Goal: Task Accomplishment & Management: Manage account settings

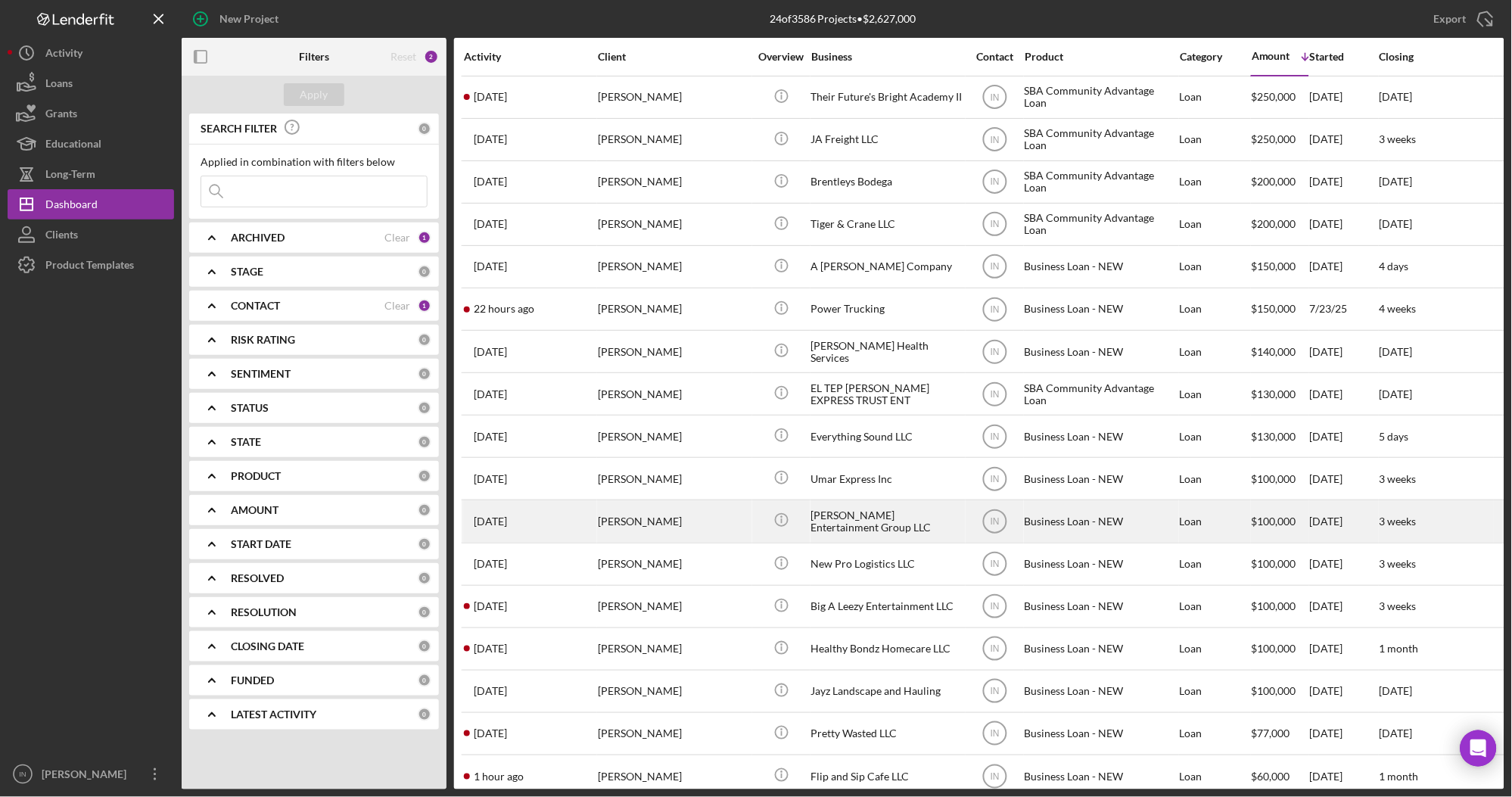
click at [682, 528] on div "Anthony Allred" at bounding box center [673, 520] width 151 height 40
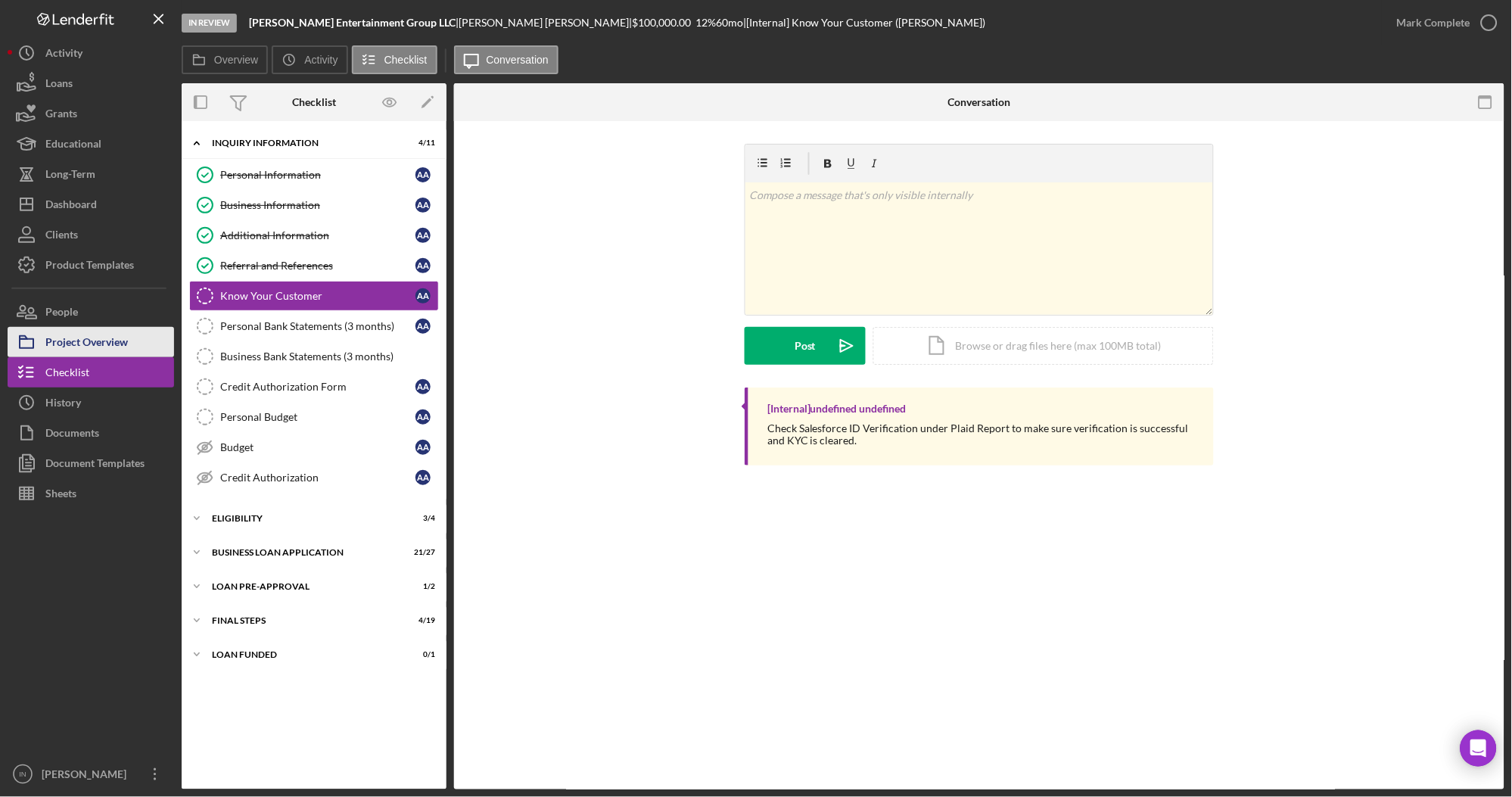
click at [118, 341] on div "Project Overview" at bounding box center [87, 343] width 83 height 34
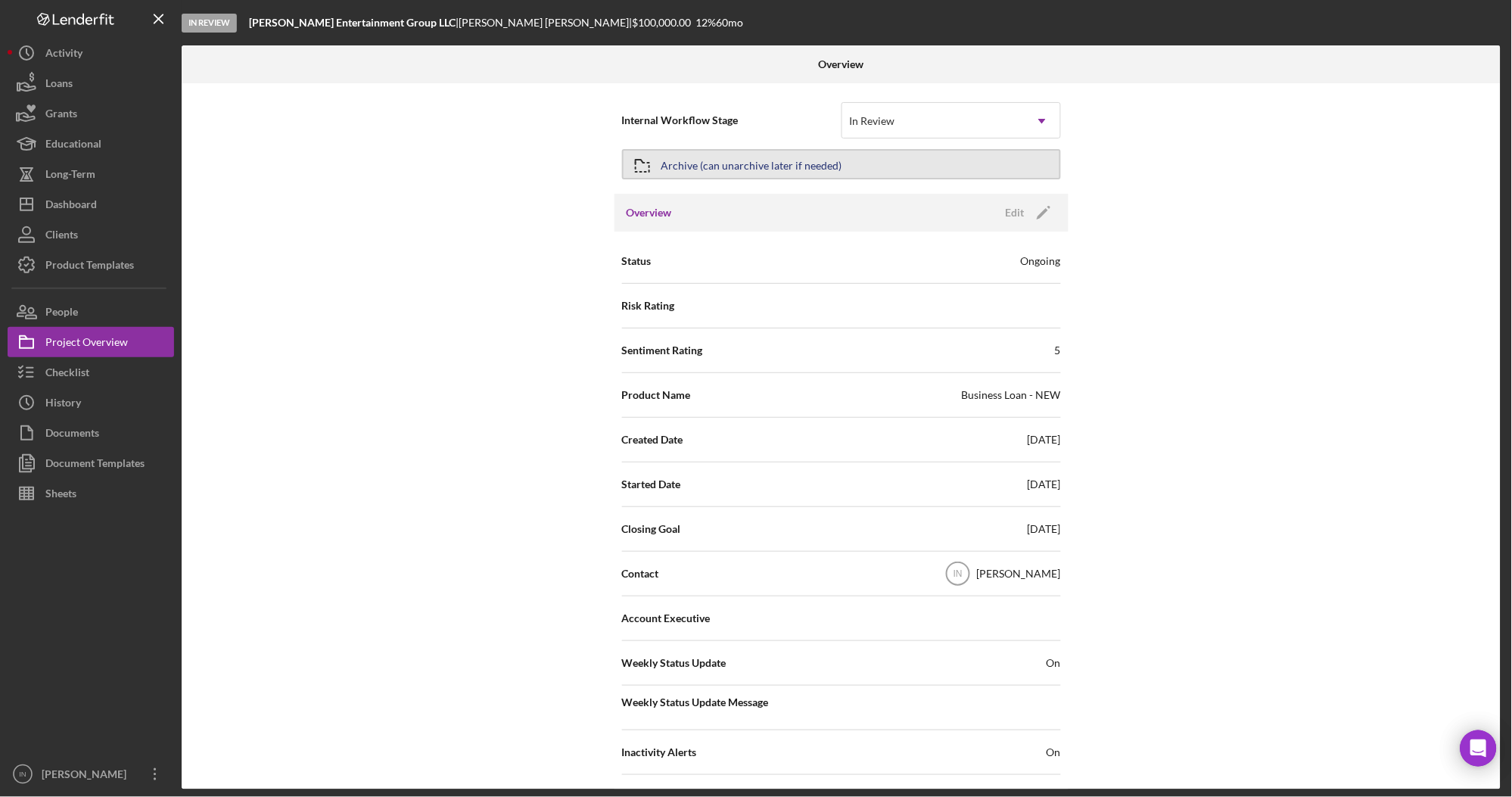
click at [858, 168] on button "Archive (can unarchive later if needed)" at bounding box center [841, 164] width 439 height 30
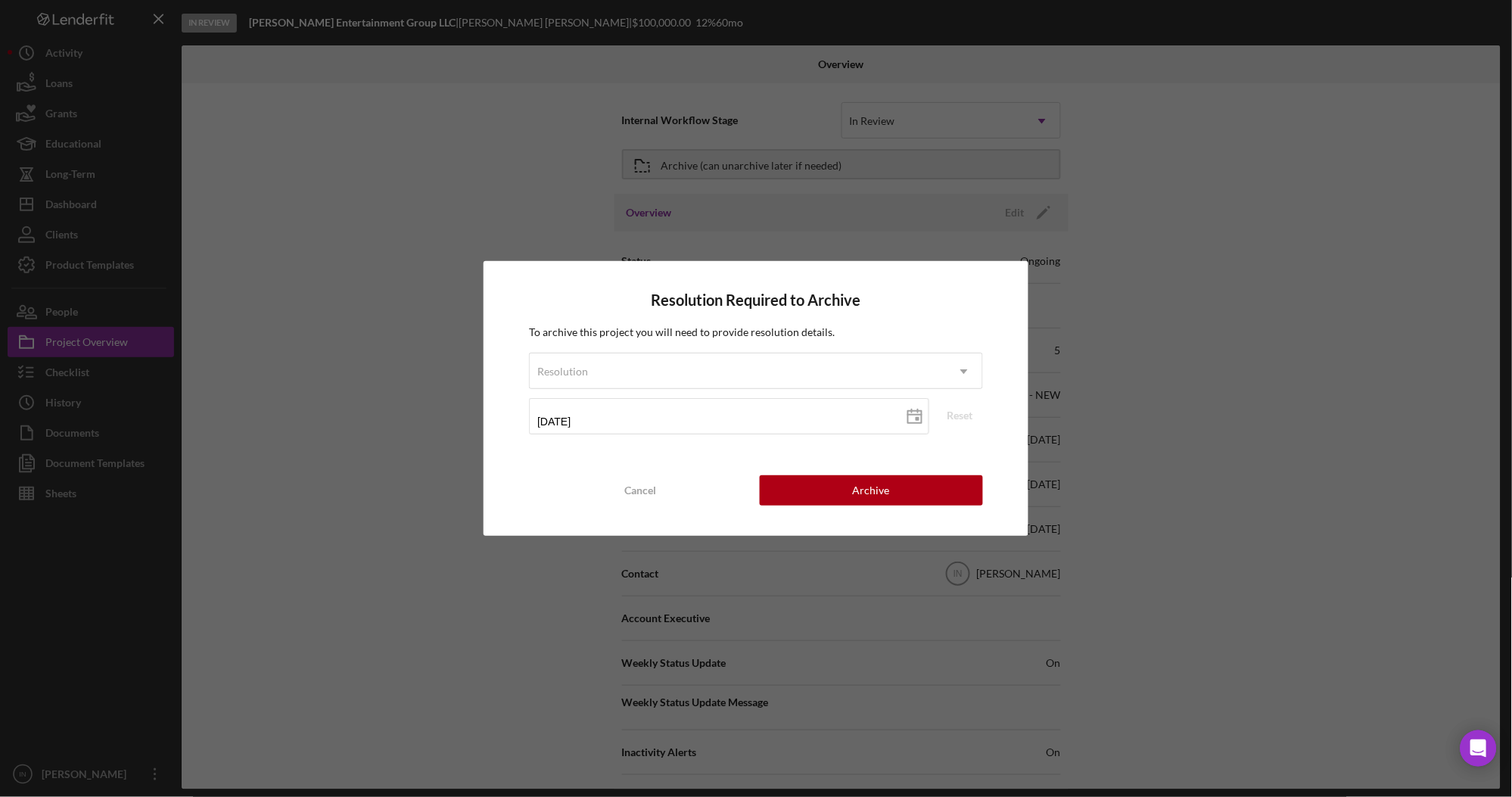
click at [744, 350] on div "To archive this project you will need to provide resolution details. Resolution…" at bounding box center [756, 385] width 453 height 121
click at [744, 358] on div "Resolution" at bounding box center [737, 372] width 416 height 35
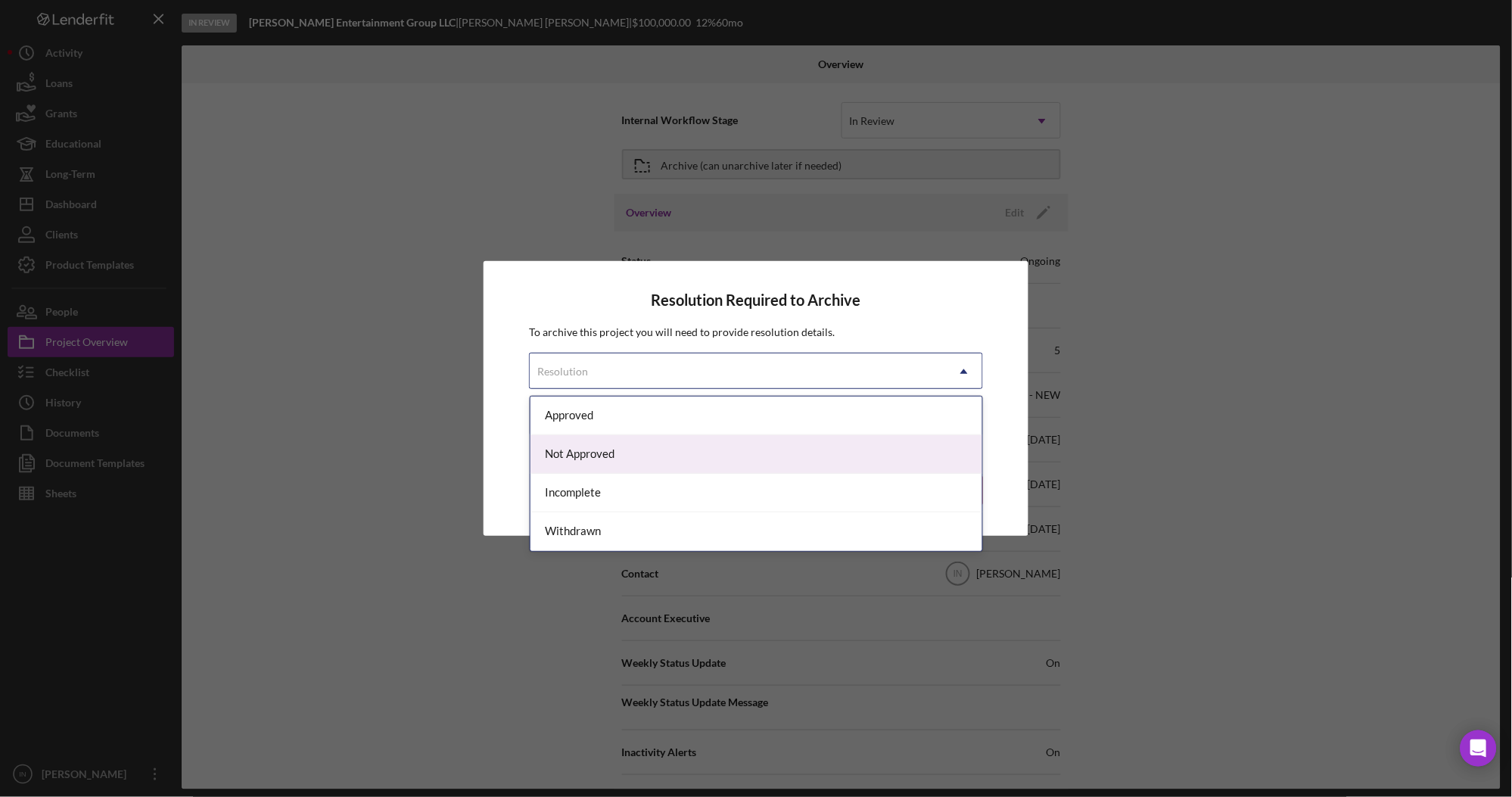
click at [675, 459] on div "Not Approved" at bounding box center [757, 455] width 453 height 39
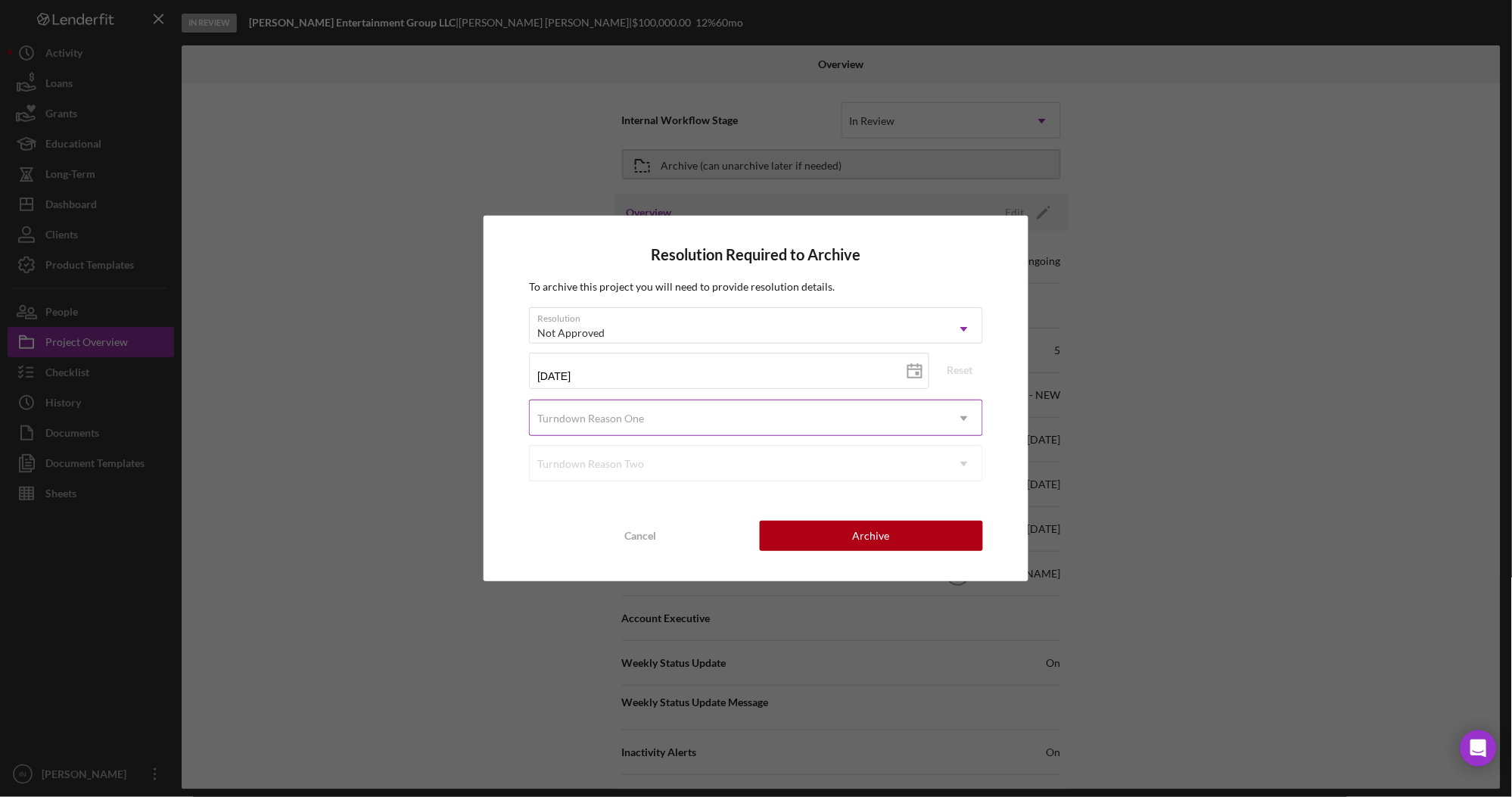
click at [647, 419] on div "Turndown Reason One" at bounding box center [737, 419] width 416 height 35
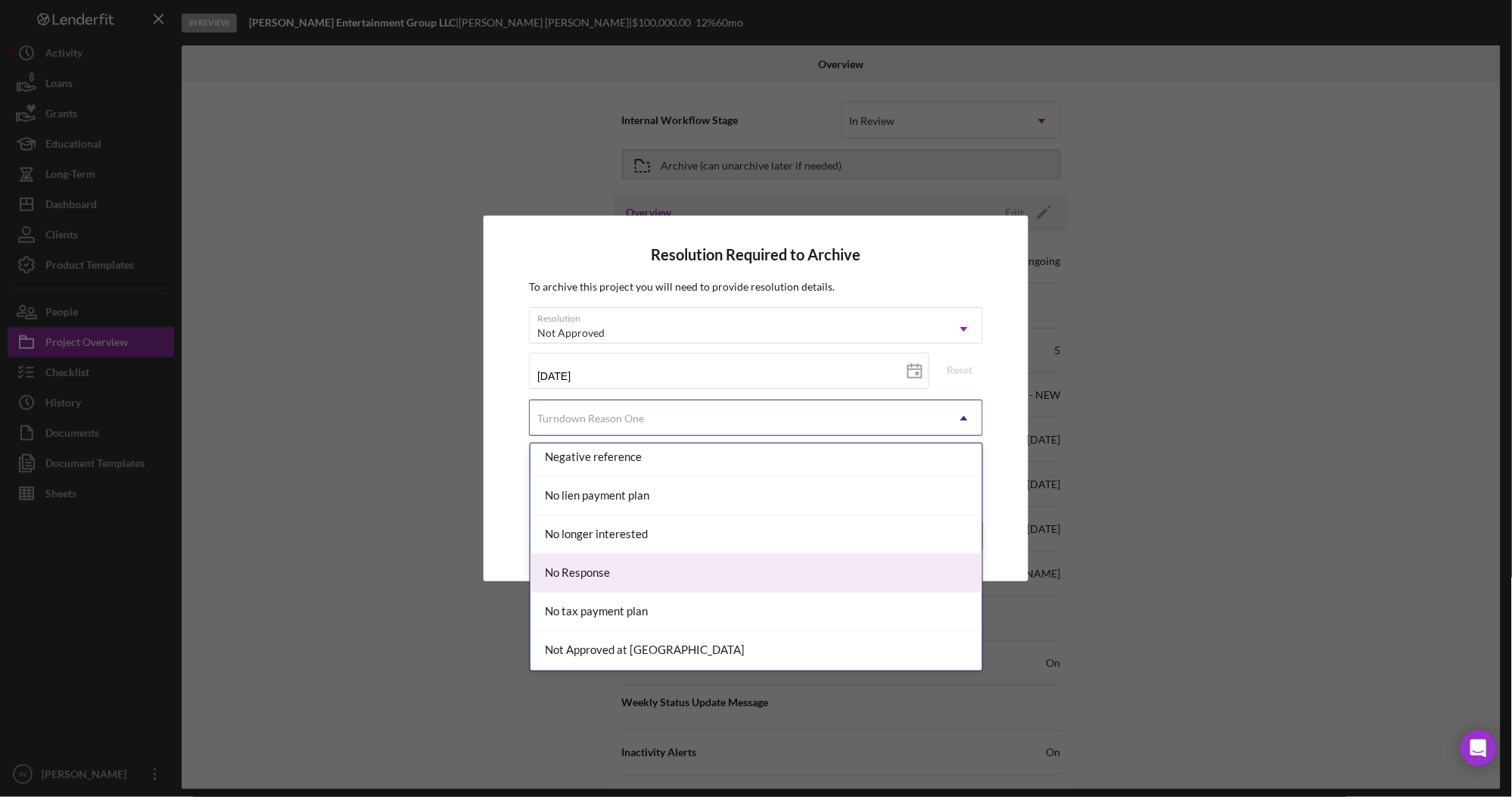
scroll to position [1109, 0]
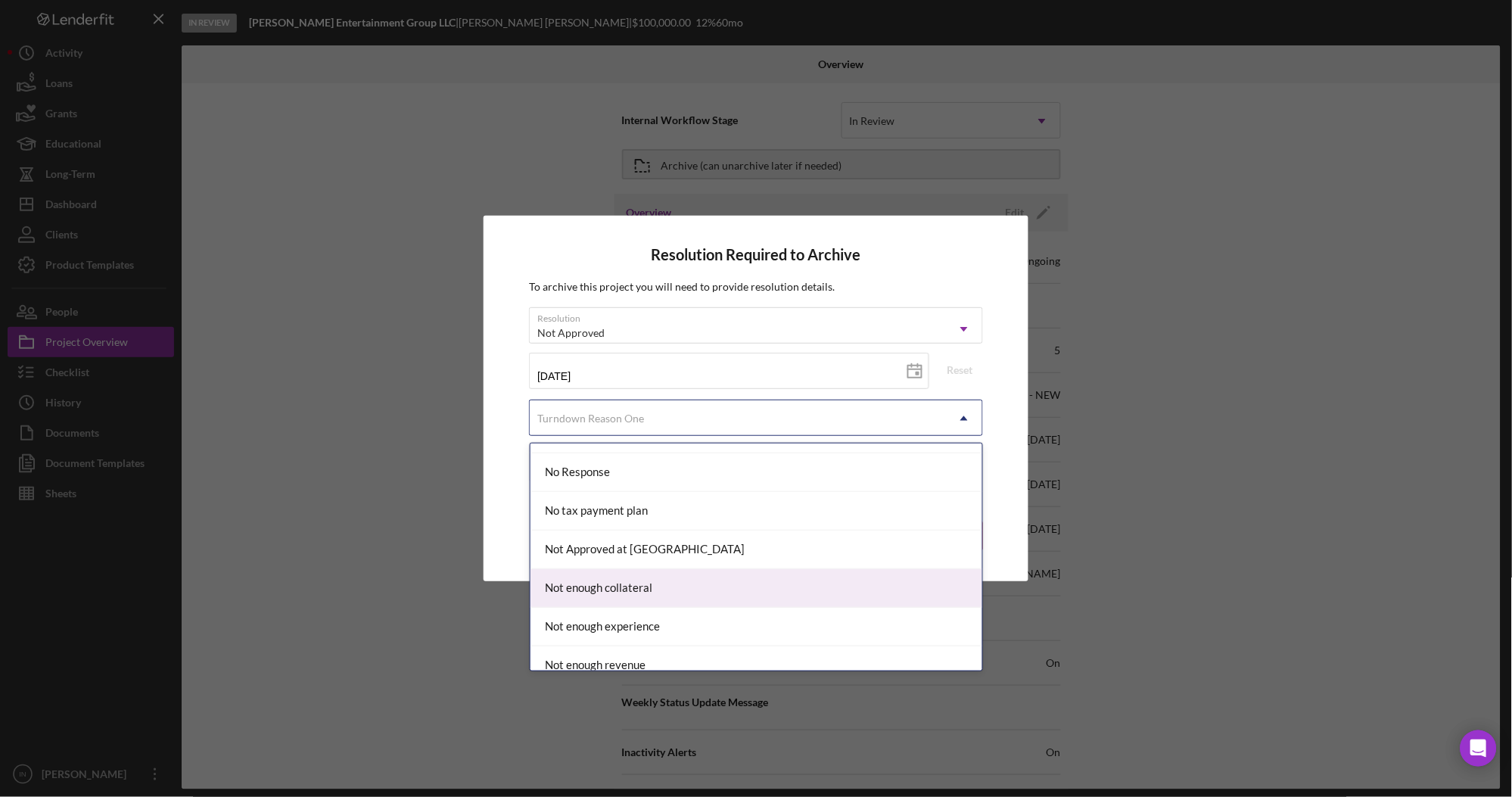
click at [724, 572] on div "Not enough collateral" at bounding box center [757, 588] width 453 height 39
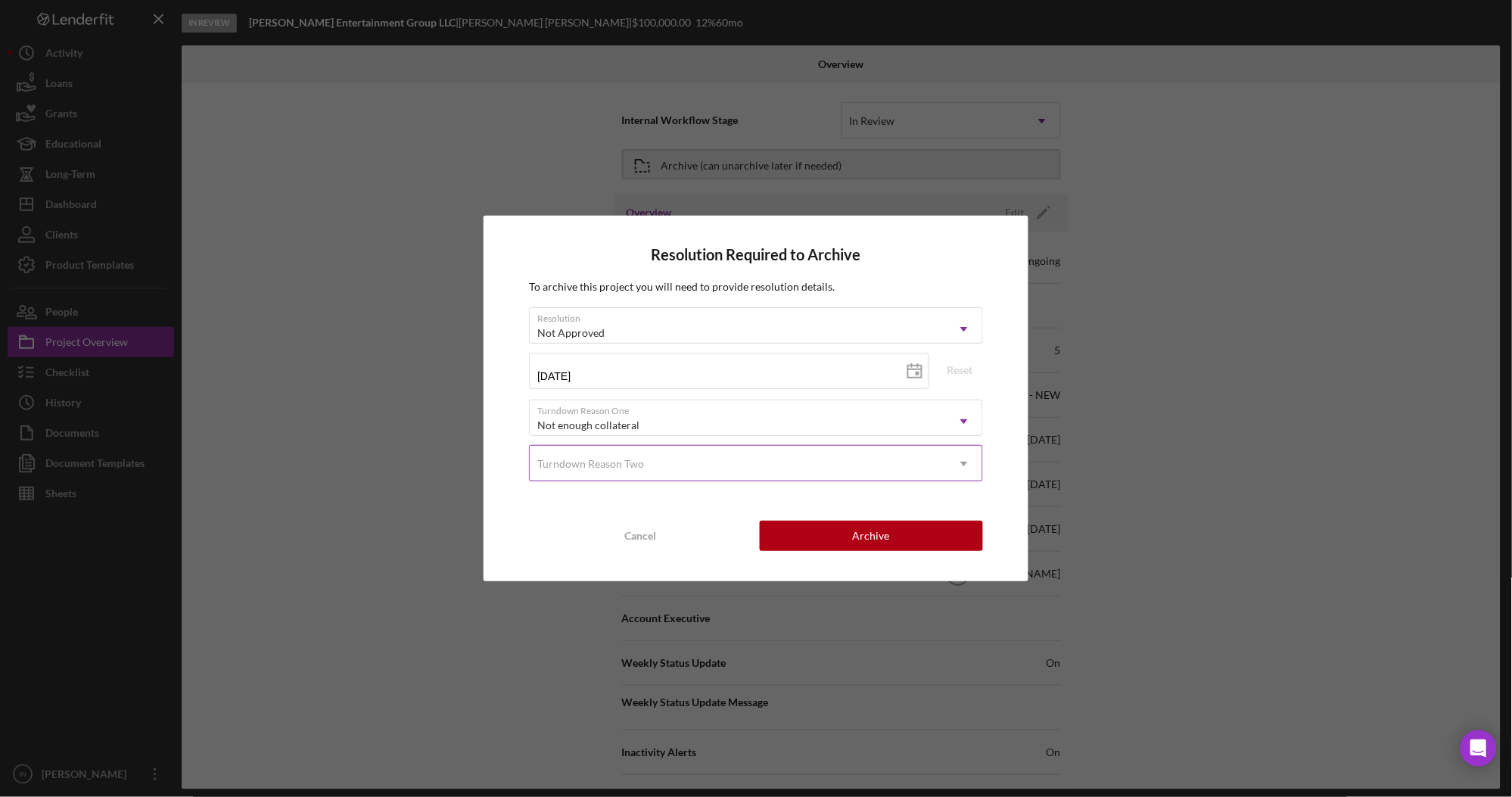
click at [783, 462] on div "Turndown Reason Two" at bounding box center [737, 464] width 416 height 35
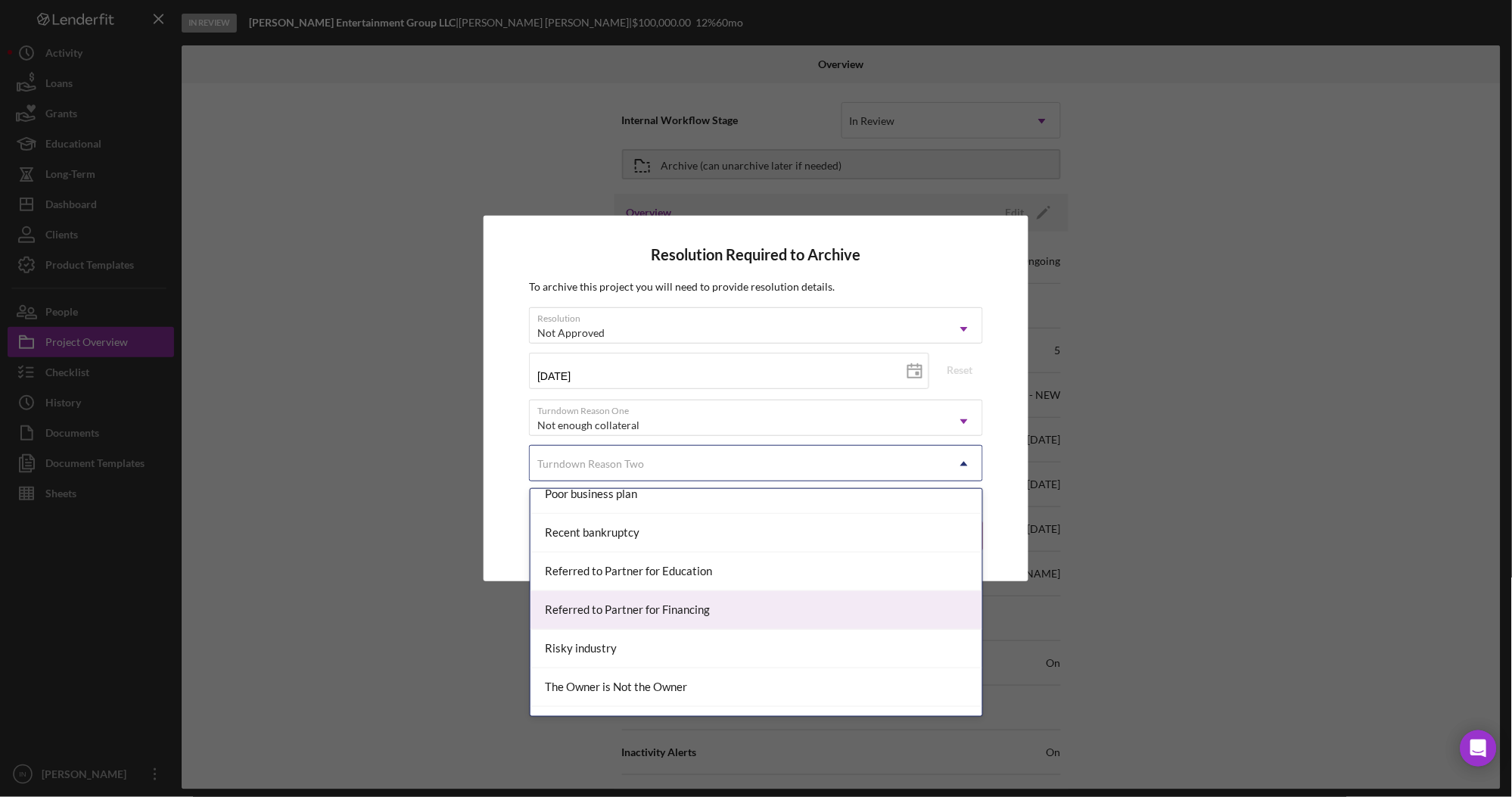
scroll to position [1341, 0]
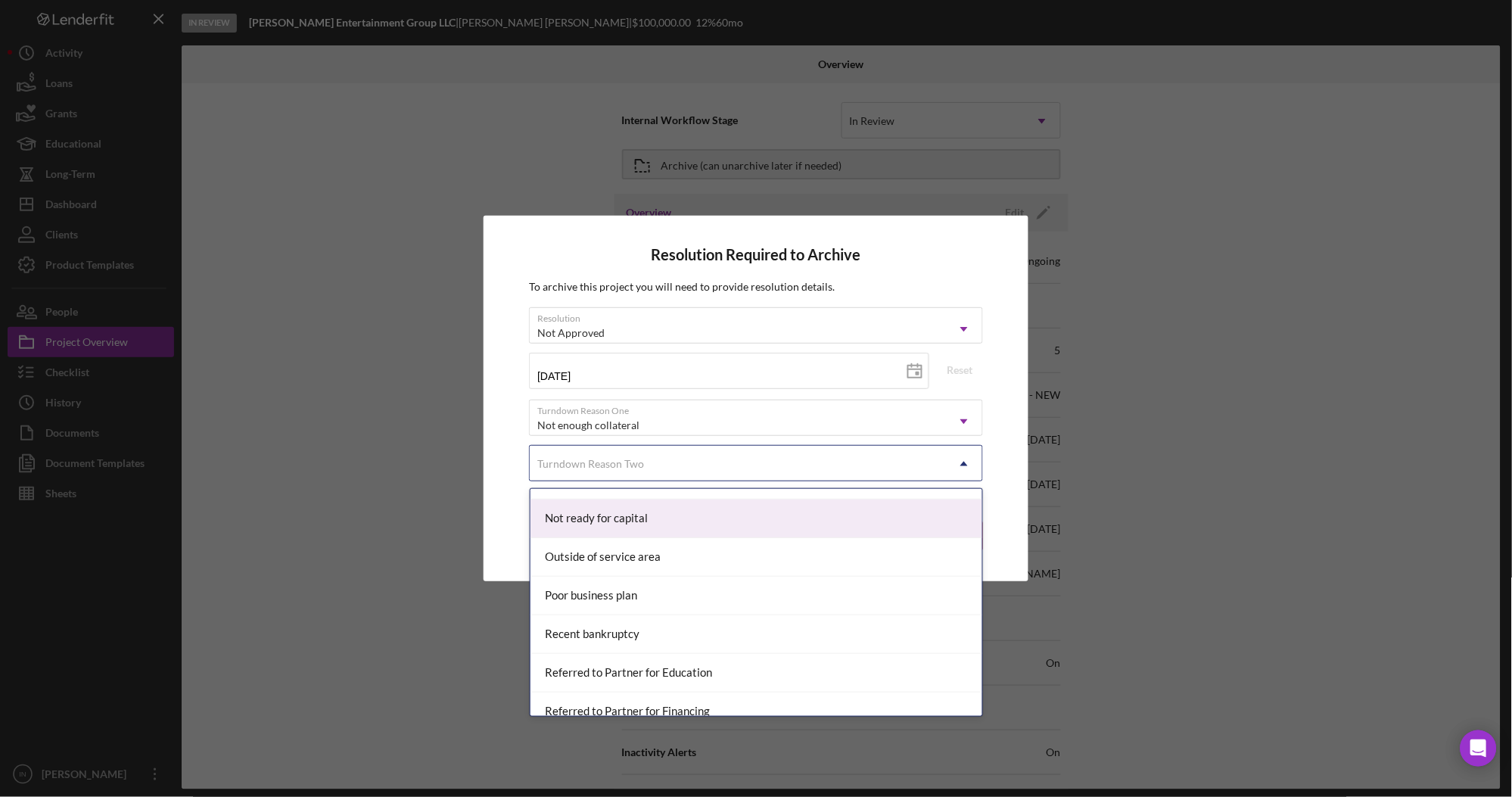
click at [697, 517] on div "Not ready for capital" at bounding box center [757, 519] width 453 height 39
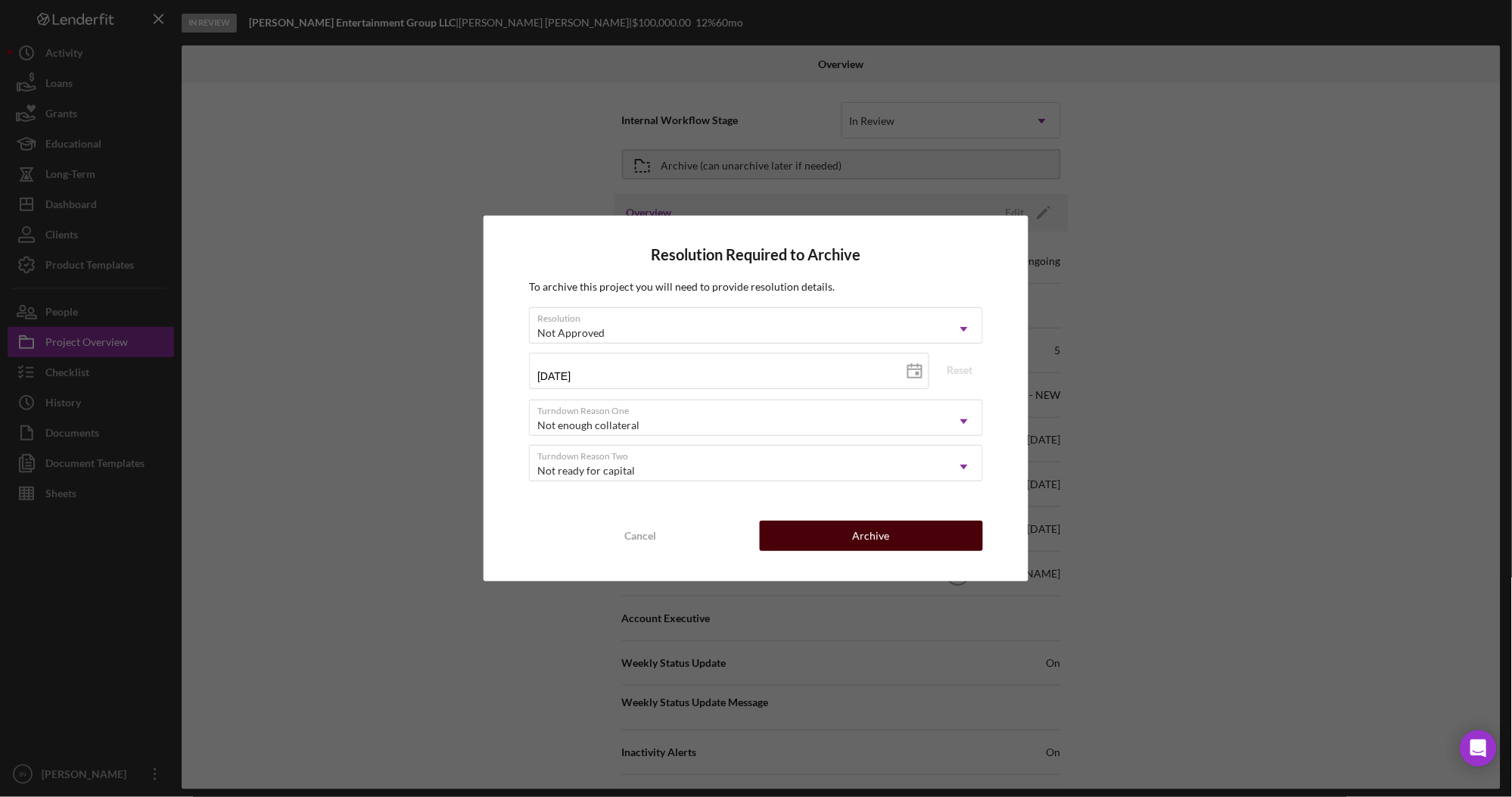
click at [837, 542] on button "Archive" at bounding box center [871, 536] width 223 height 30
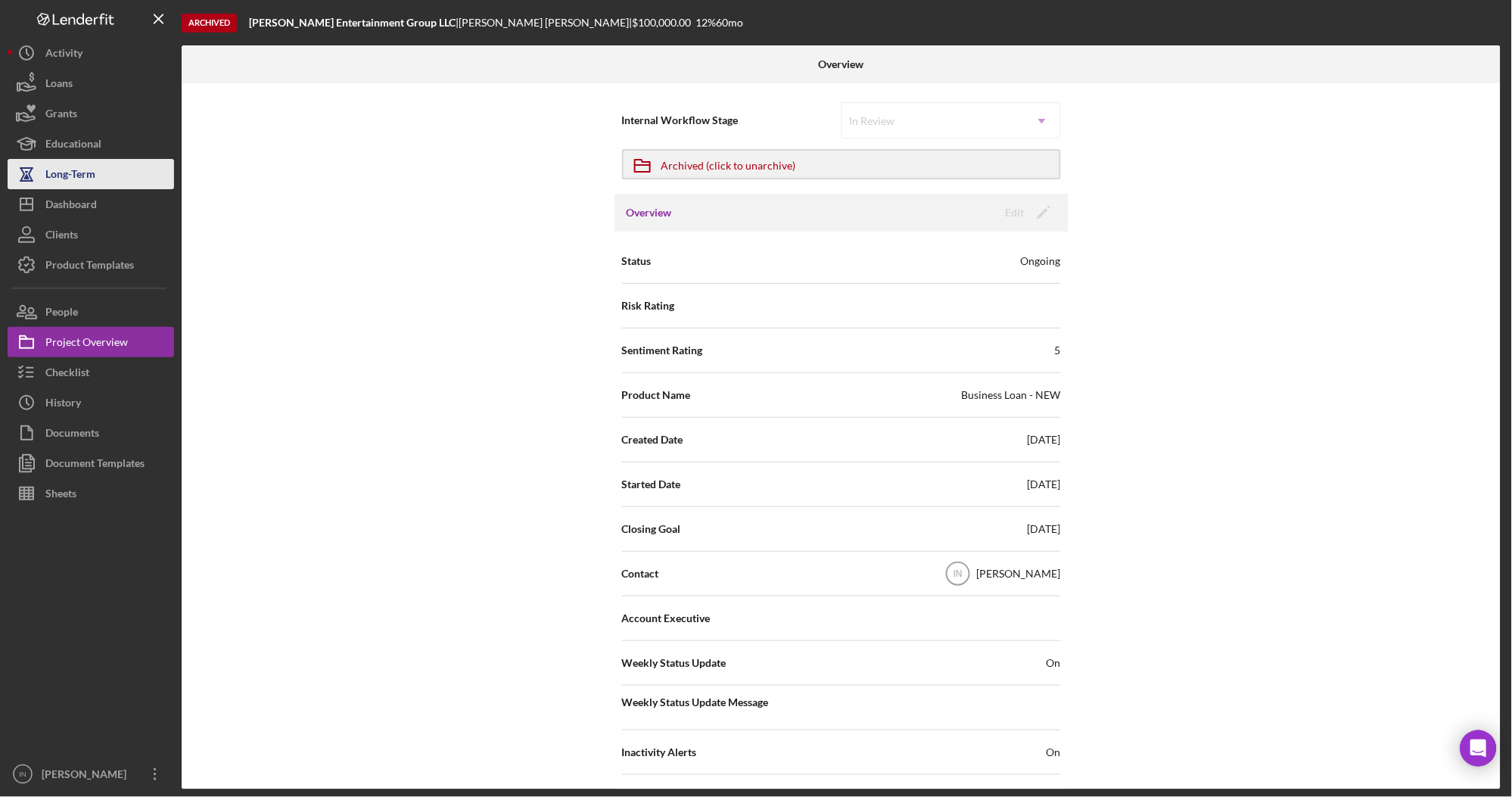
click at [106, 188] on button "Long-Term" at bounding box center [91, 174] width 167 height 30
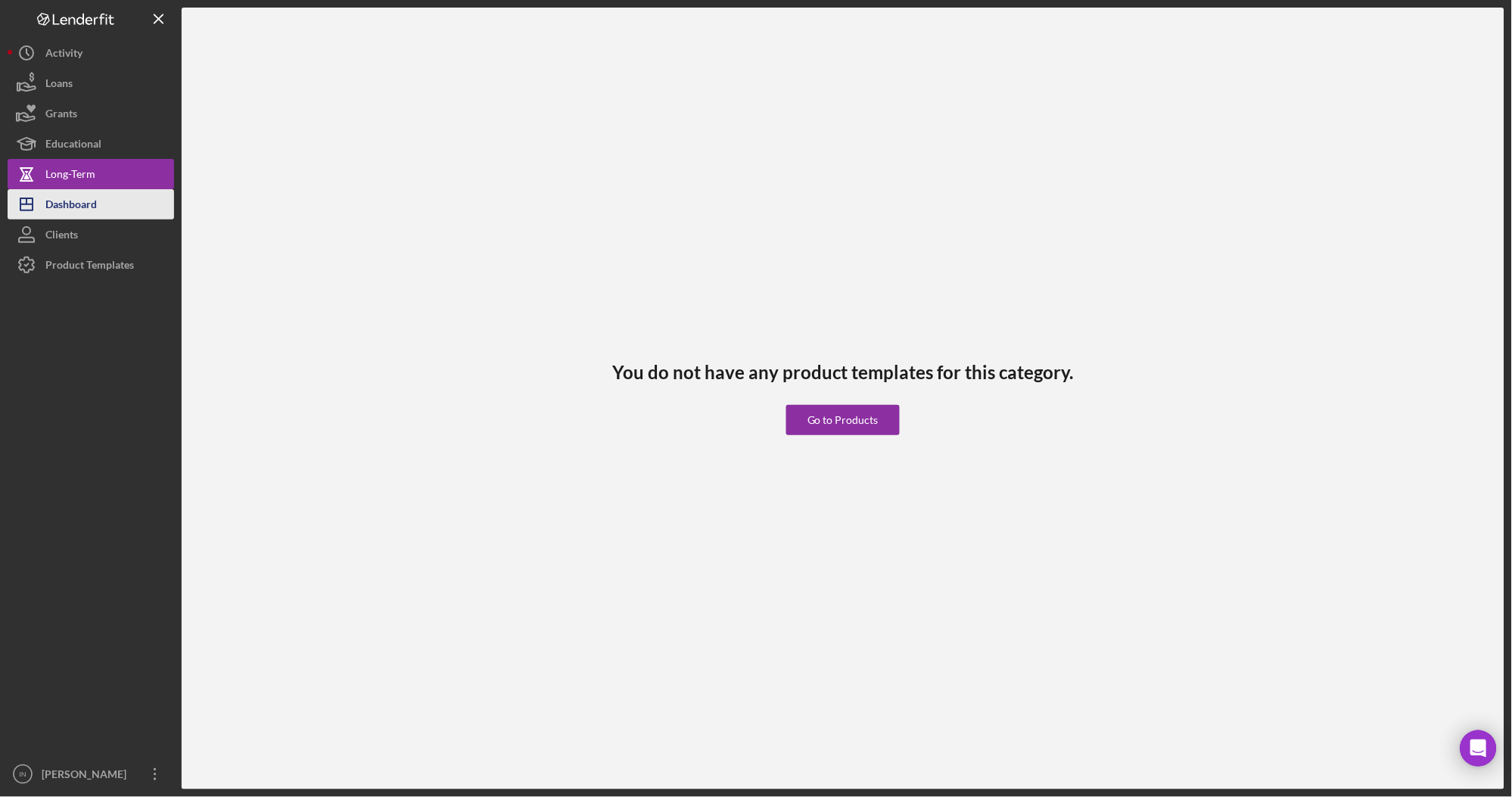
click at [97, 199] on div "Dashboard" at bounding box center [71, 206] width 52 height 34
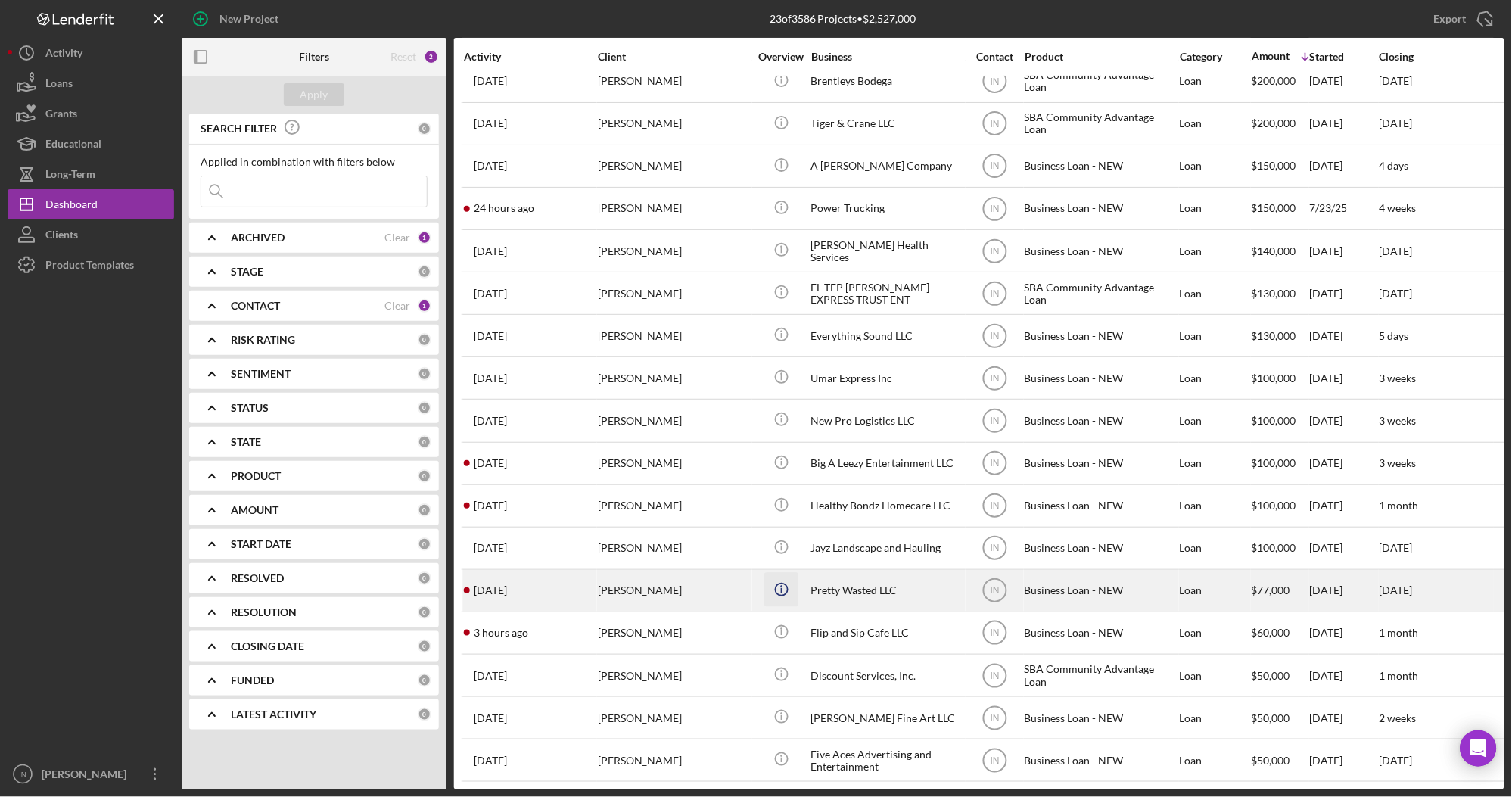
scroll to position [289, 0]
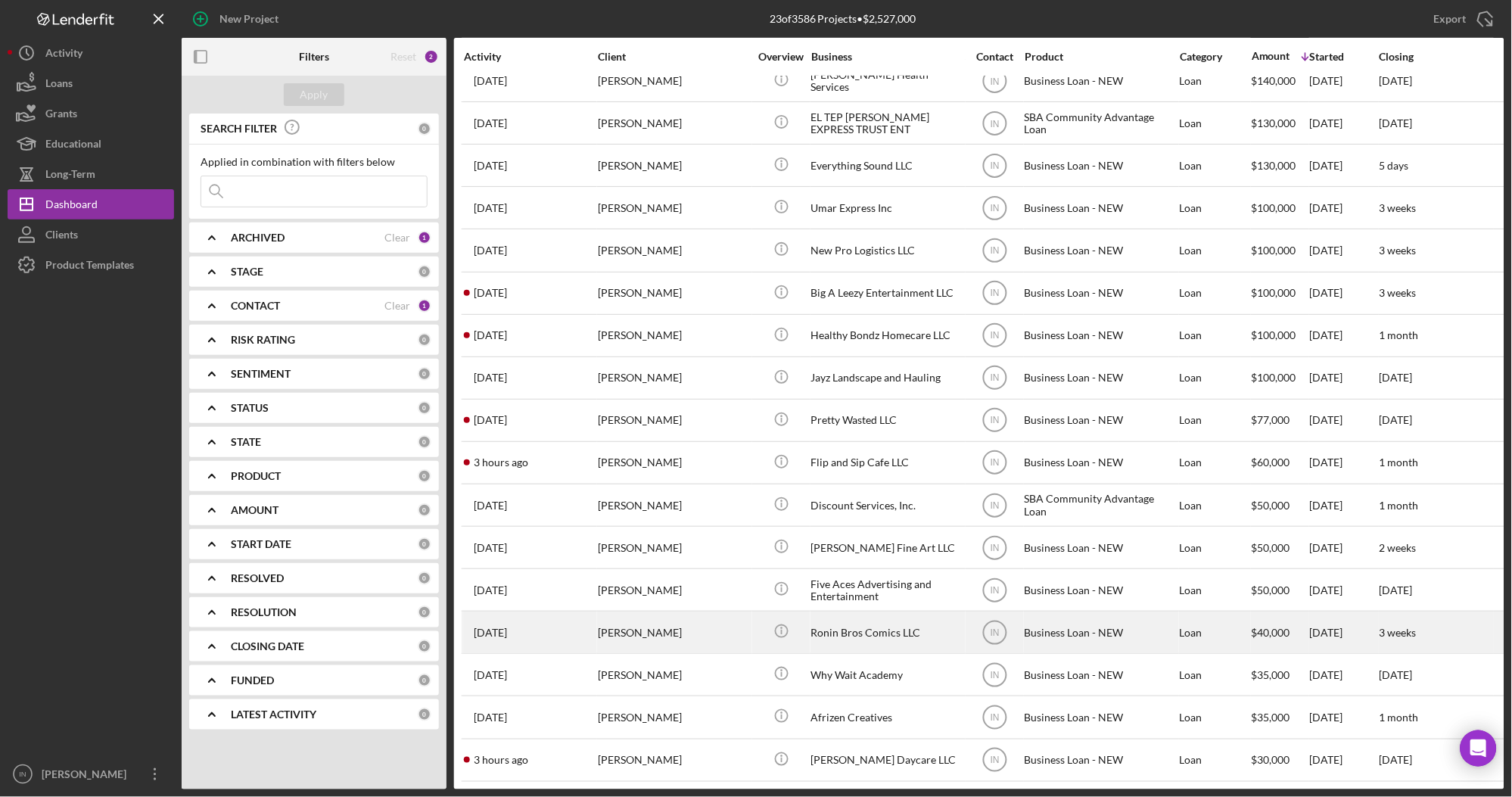
click at [691, 621] on div "[PERSON_NAME]" at bounding box center [673, 632] width 151 height 40
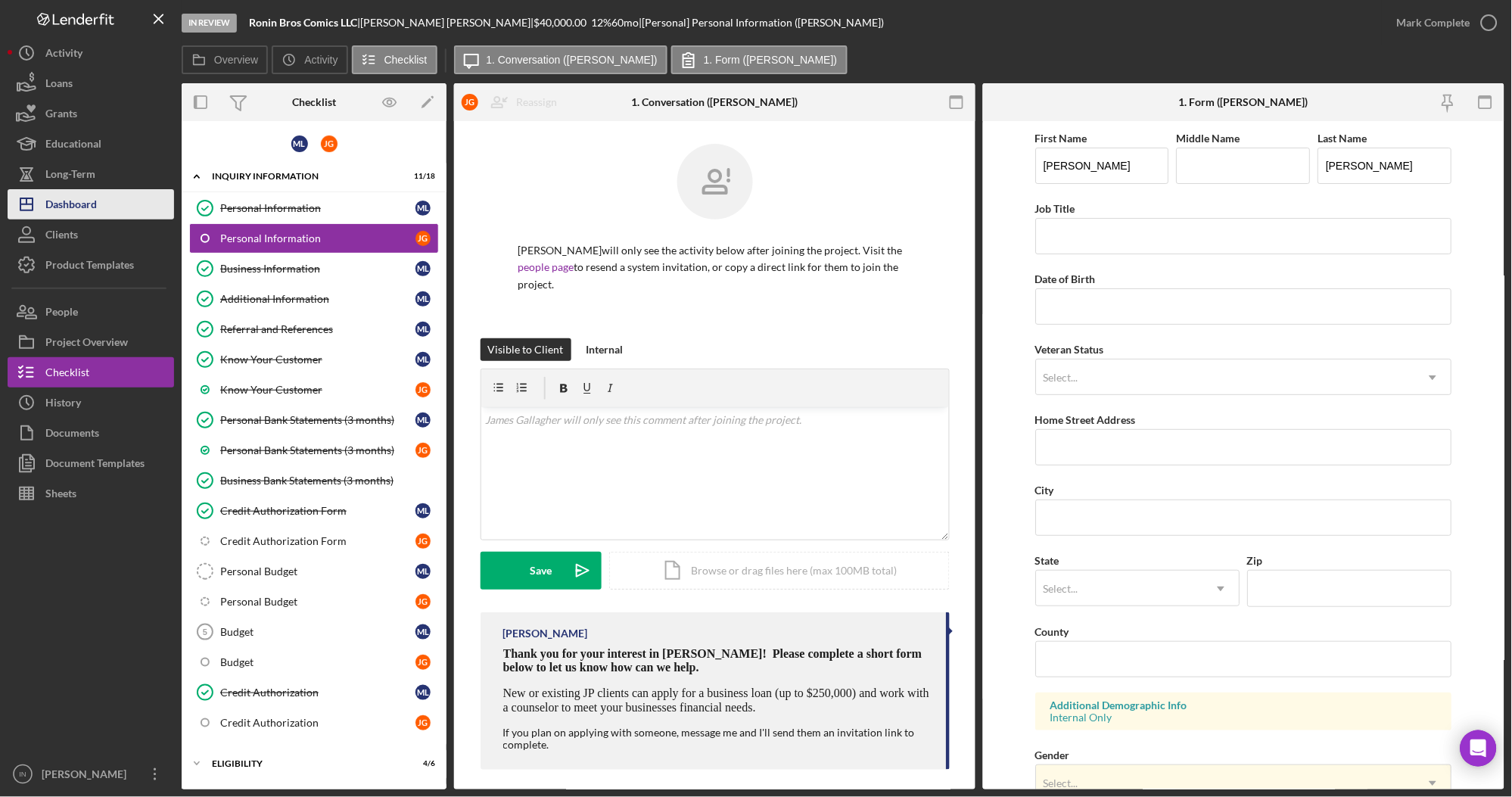
click at [90, 195] on div "Dashboard" at bounding box center [71, 206] width 52 height 34
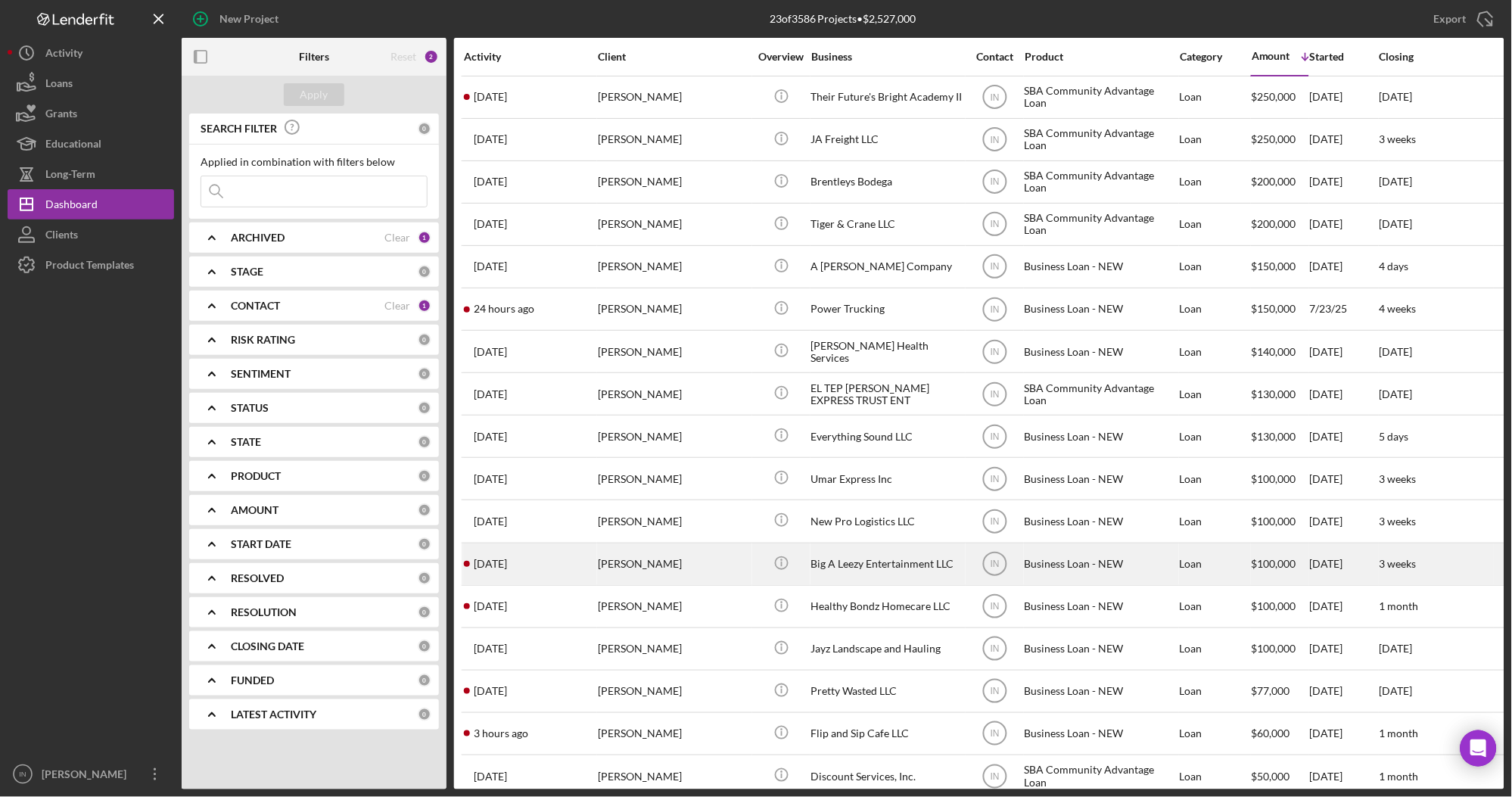
click at [670, 561] on div "[PERSON_NAME]" at bounding box center [673, 564] width 151 height 40
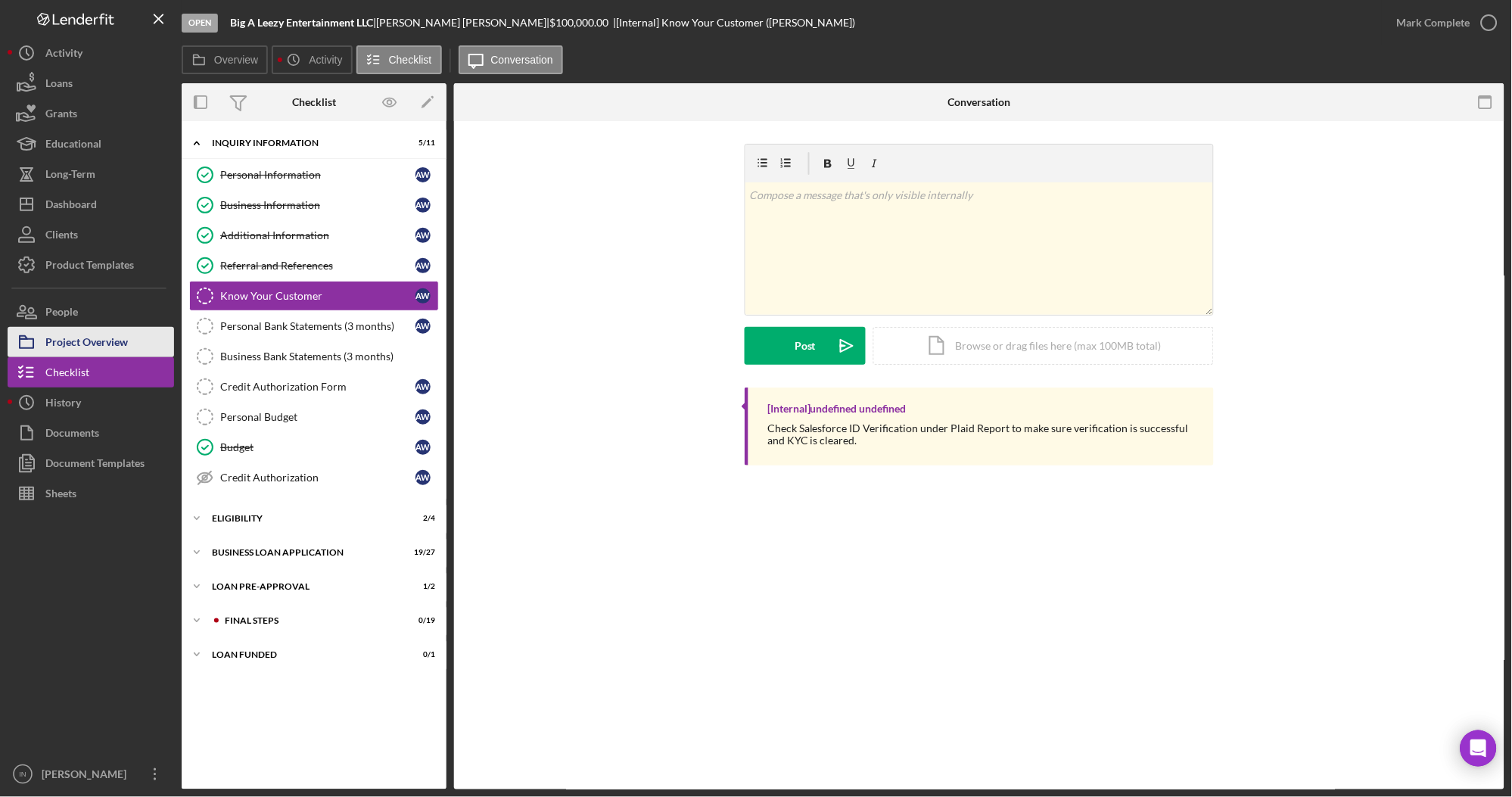
click at [90, 335] on div "Project Overview" at bounding box center [87, 343] width 83 height 34
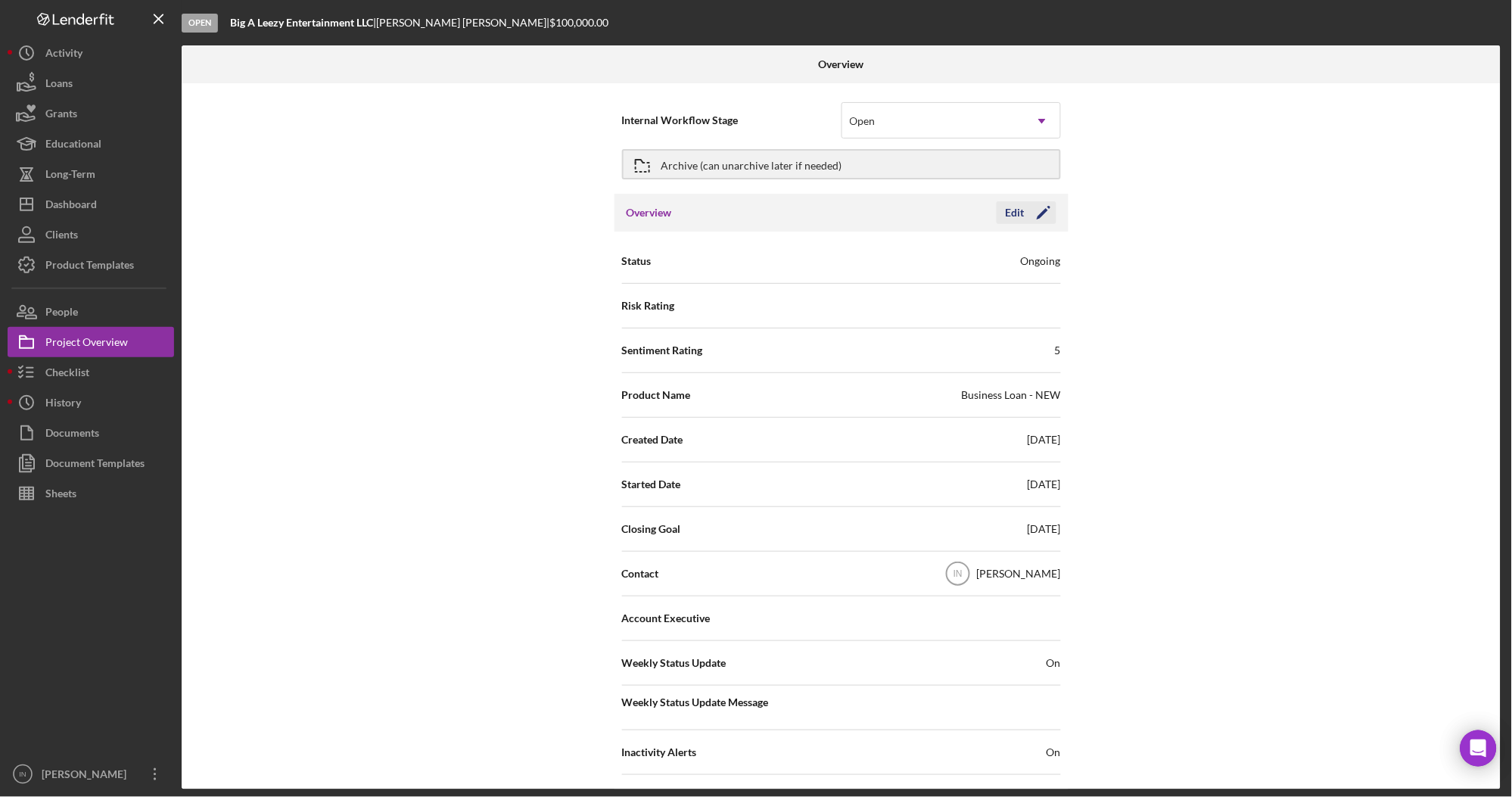
click at [1006, 212] on div "Edit" at bounding box center [1015, 212] width 19 height 23
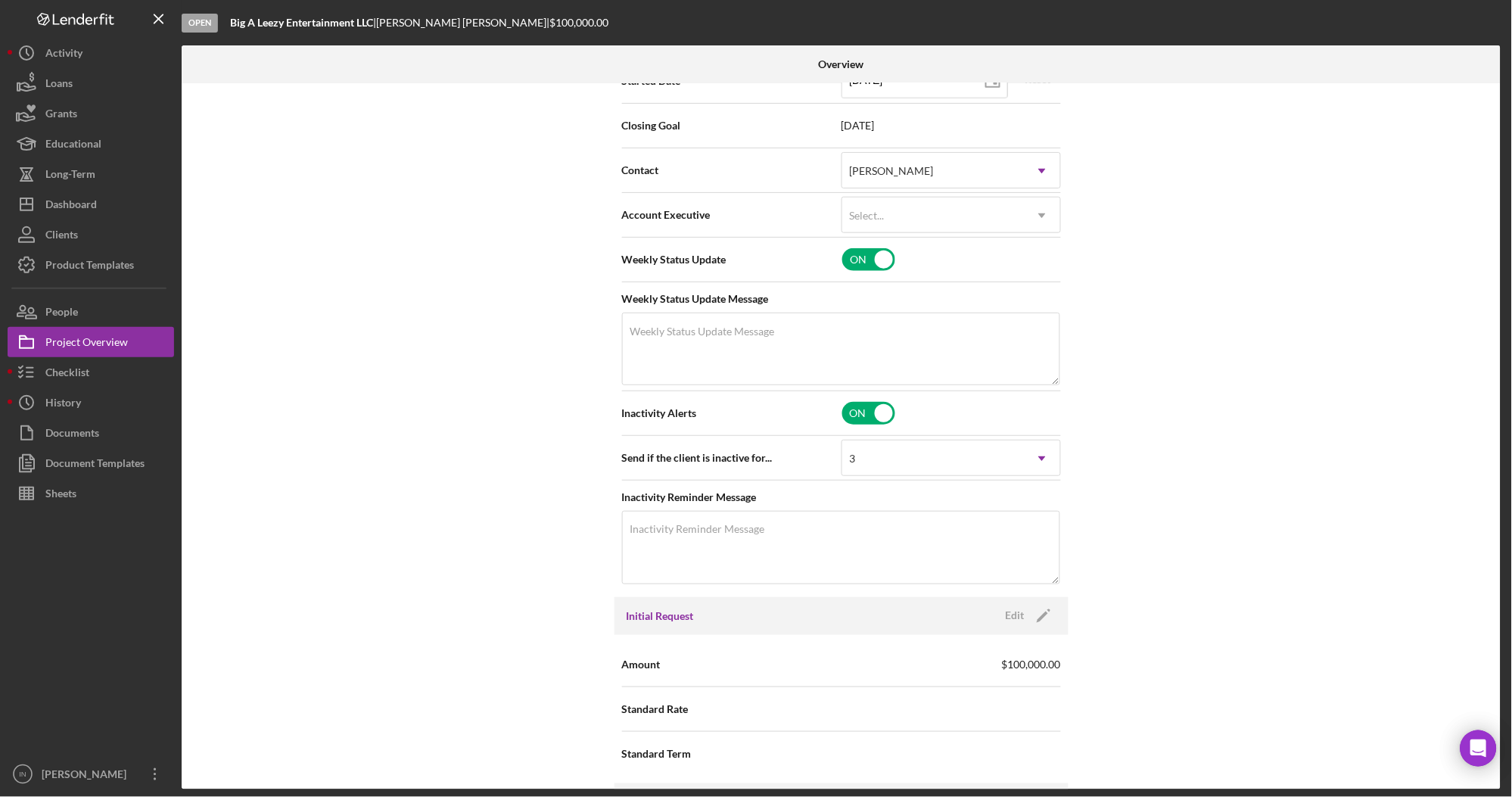
scroll to position [605, 0]
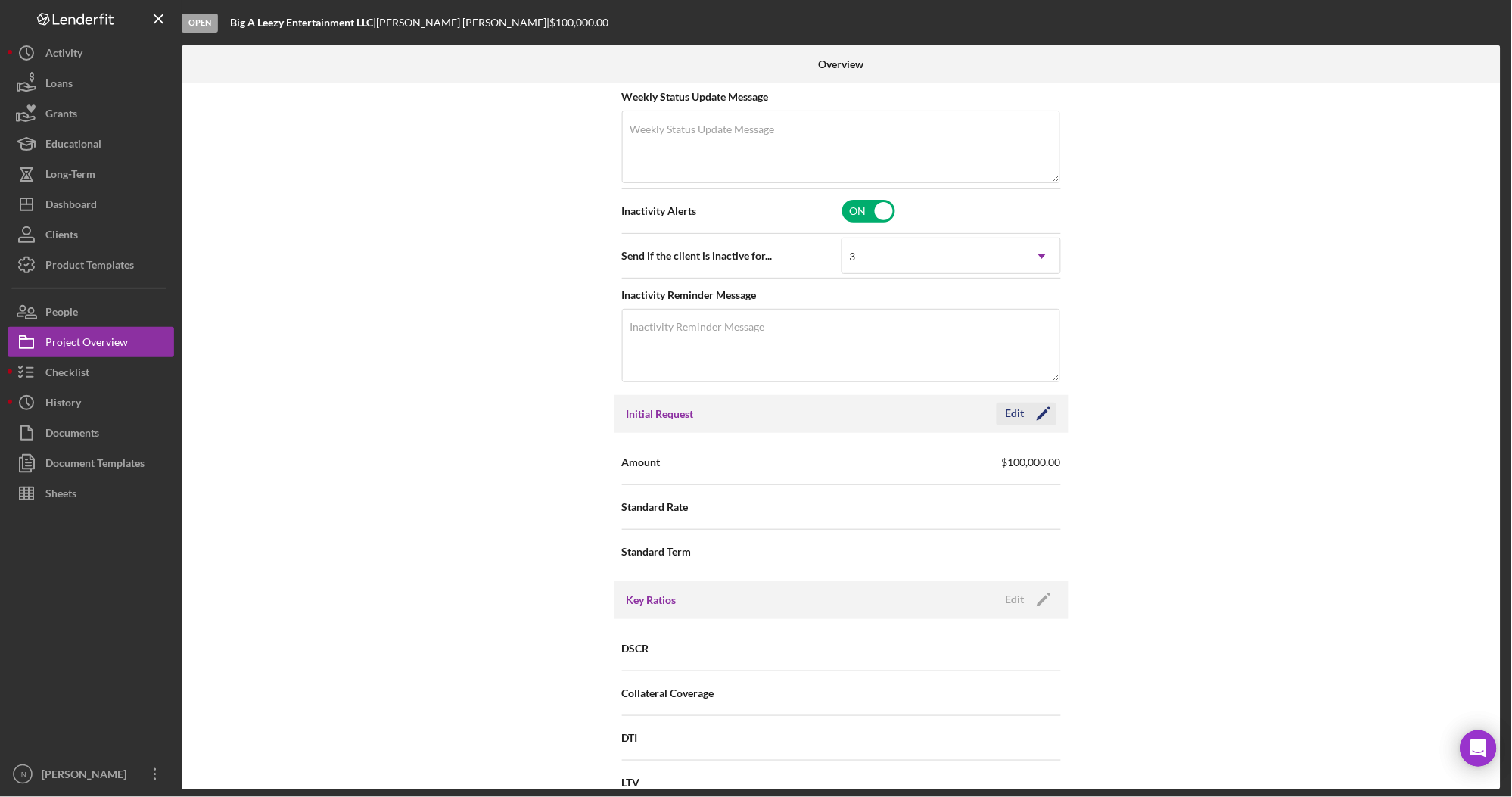
click at [1009, 405] on div "Edit" at bounding box center [1015, 414] width 19 height 23
click at [942, 470] on input "$100,000" at bounding box center [951, 462] width 219 height 37
type input "$1"
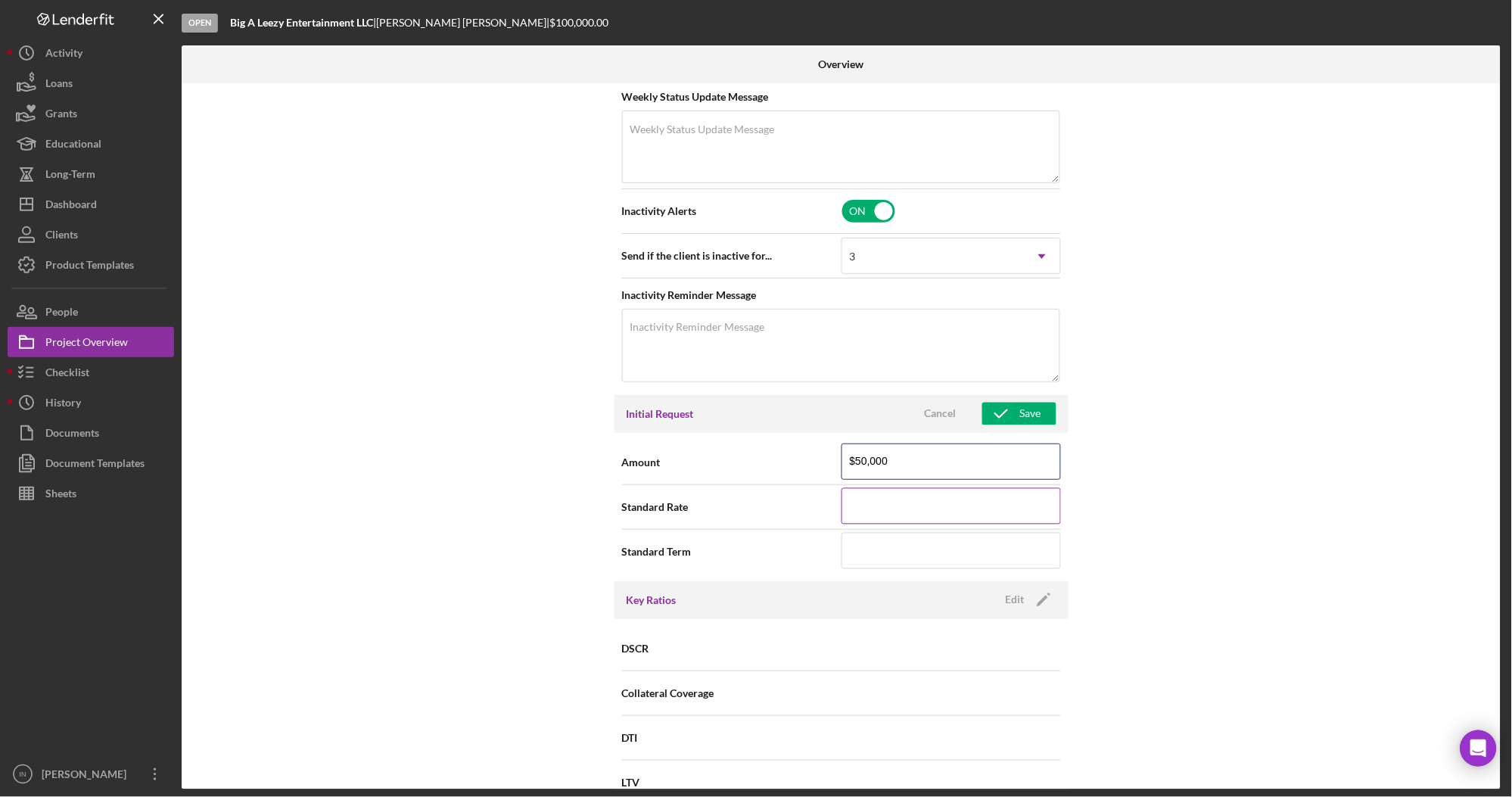
type input "$50,000"
click at [945, 512] on input at bounding box center [951, 506] width 219 height 37
type input "12.000%"
click at [1005, 408] on icon "button" at bounding box center [1001, 414] width 38 height 38
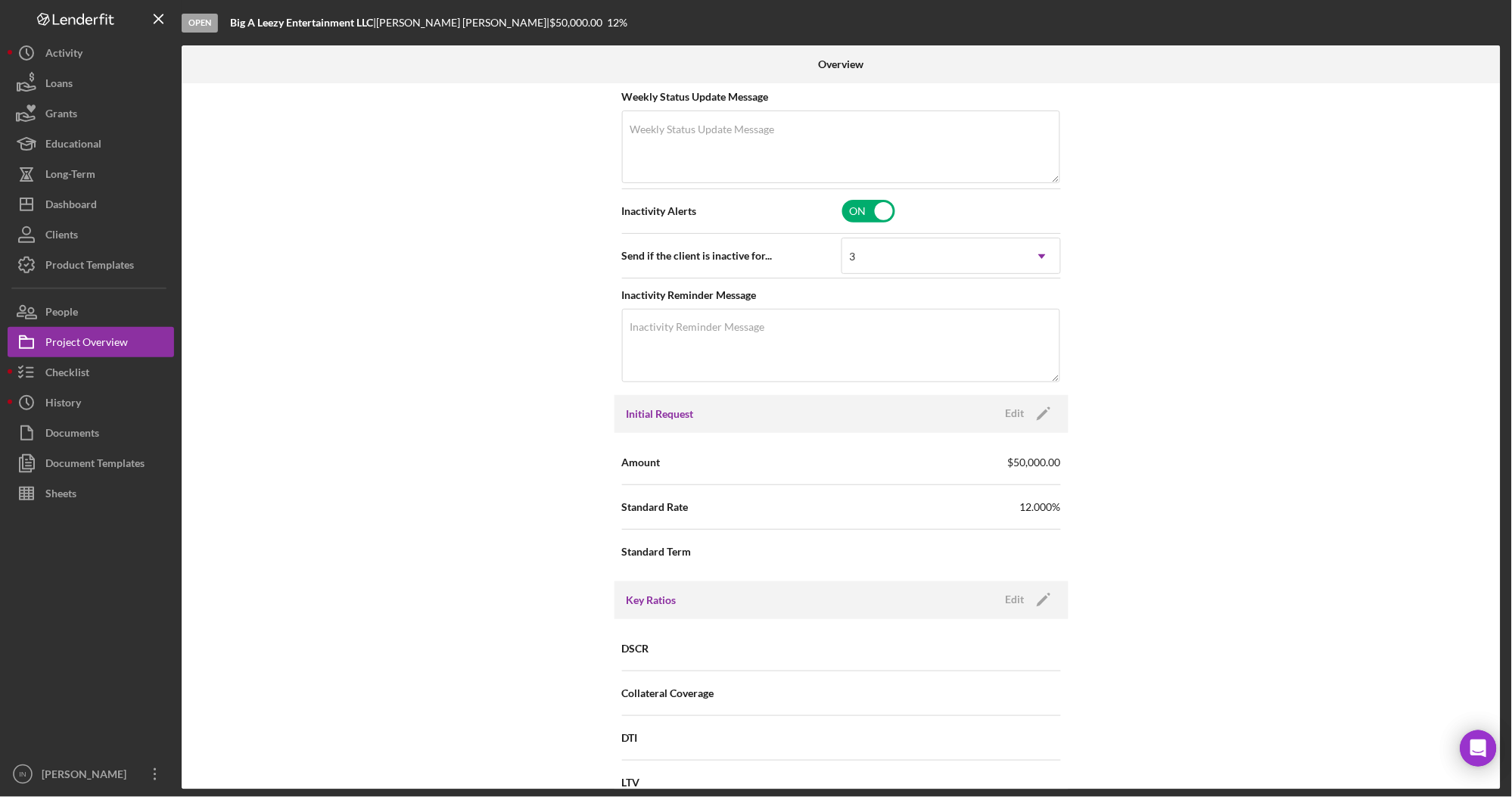
scroll to position [0, 0]
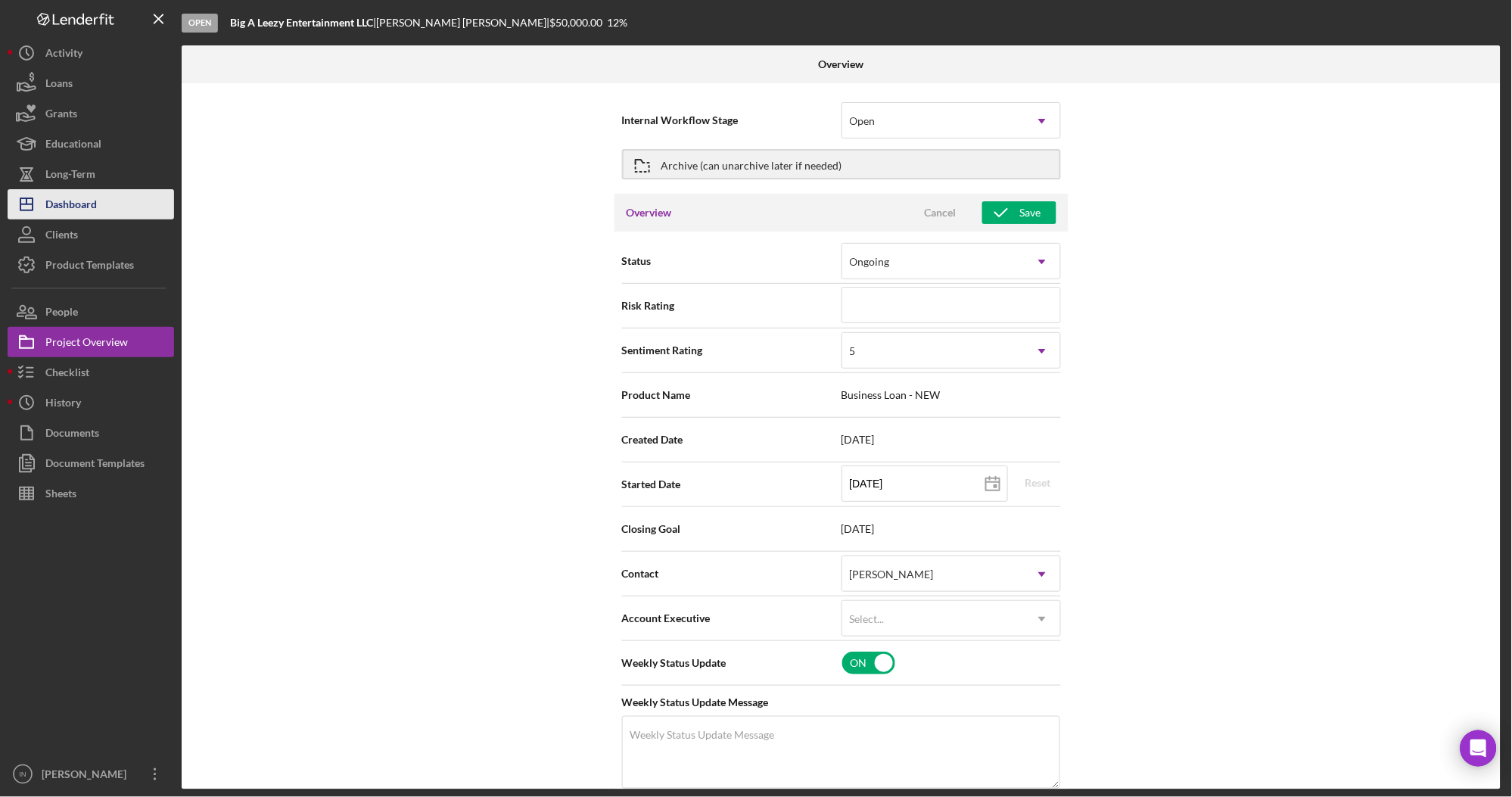
click at [87, 206] on div "Dashboard" at bounding box center [71, 206] width 52 height 34
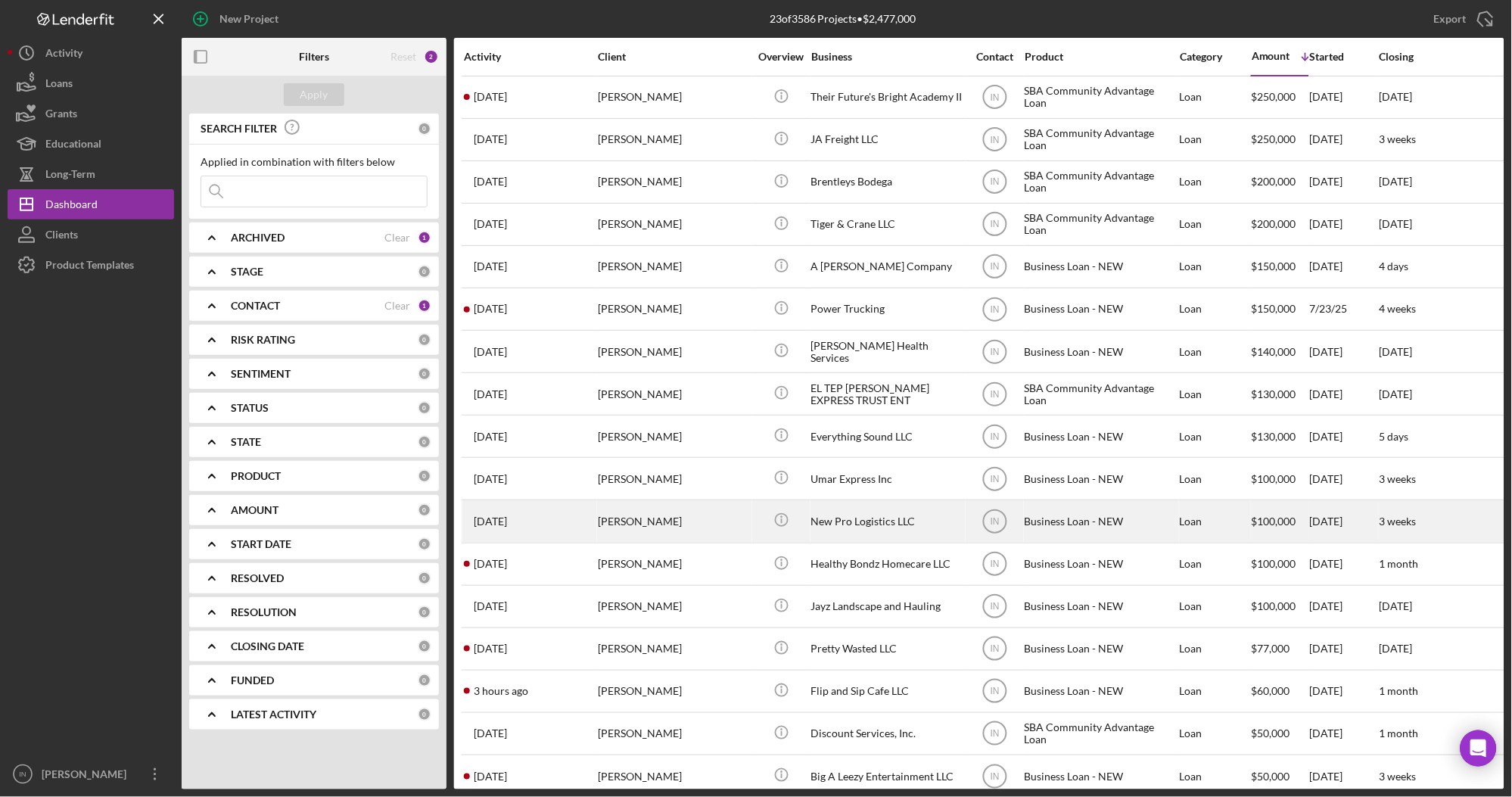
click at [695, 525] on div "Tosha Anderson" at bounding box center [673, 520] width 151 height 40
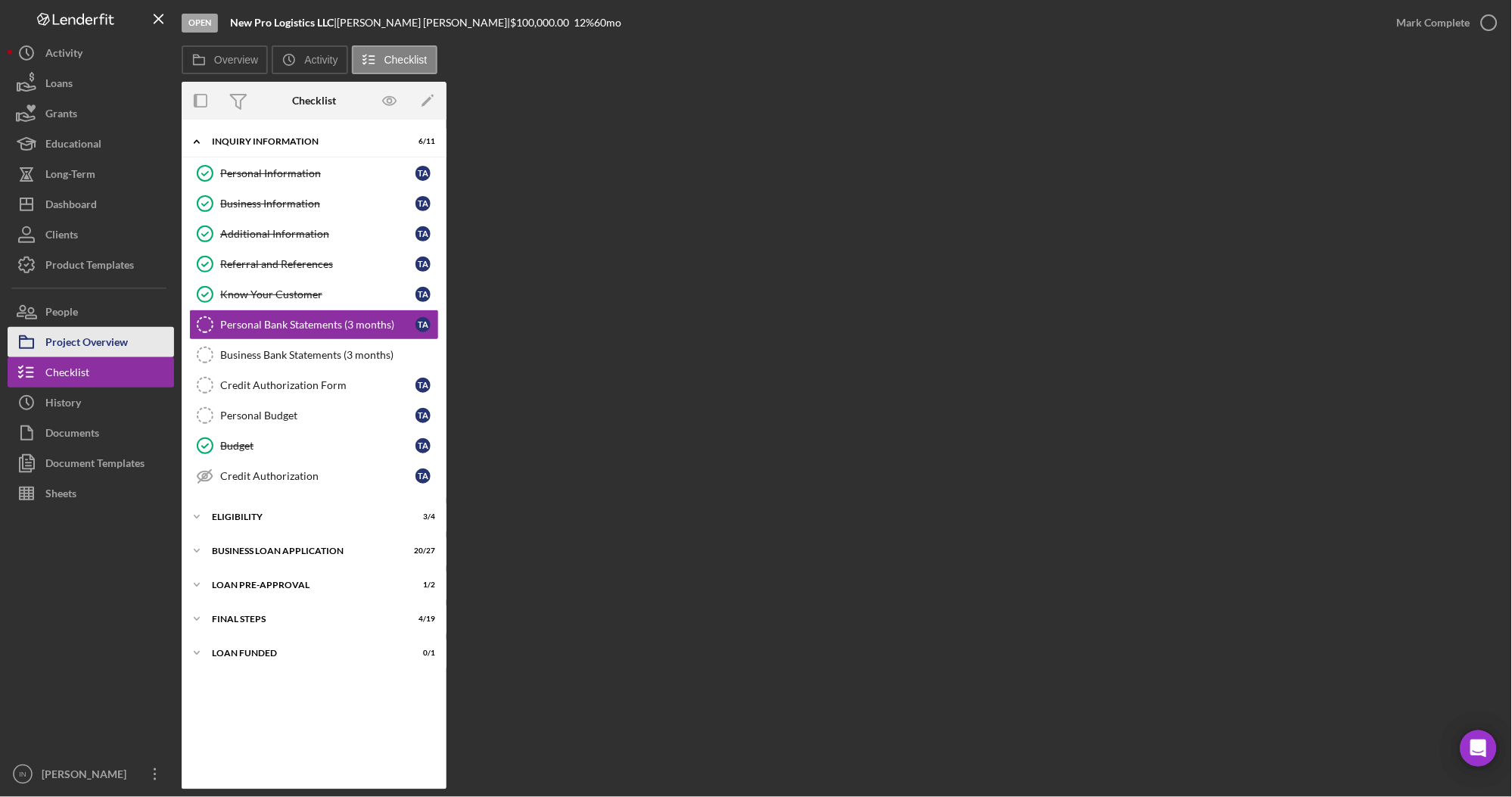
click at [102, 337] on div "Project Overview" at bounding box center [87, 343] width 83 height 34
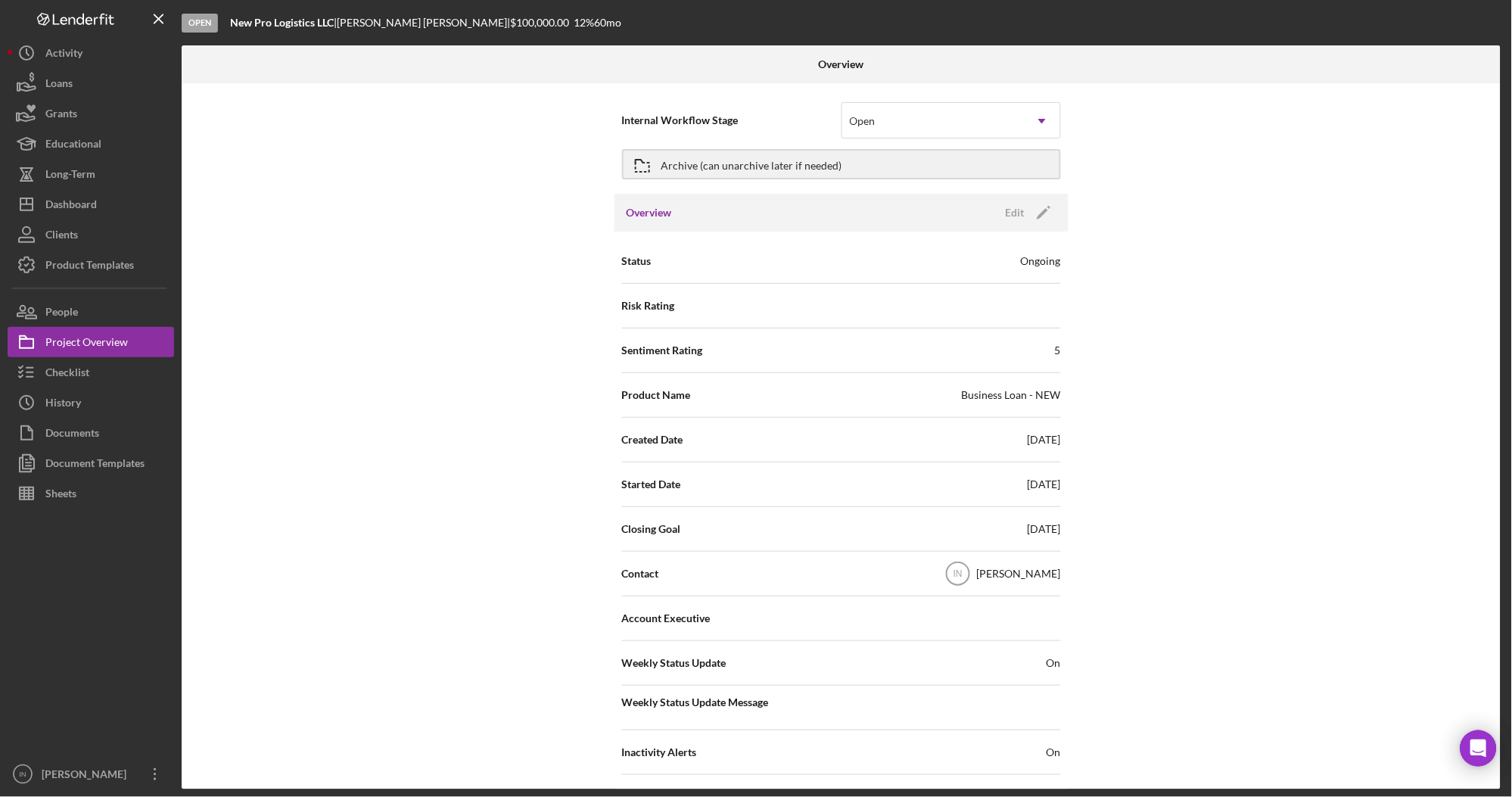
click at [1007, 199] on div "Overview Edit Icon/Edit" at bounding box center [841, 213] width 454 height 38
click at [1010, 212] on div "Edit" at bounding box center [1015, 212] width 19 height 23
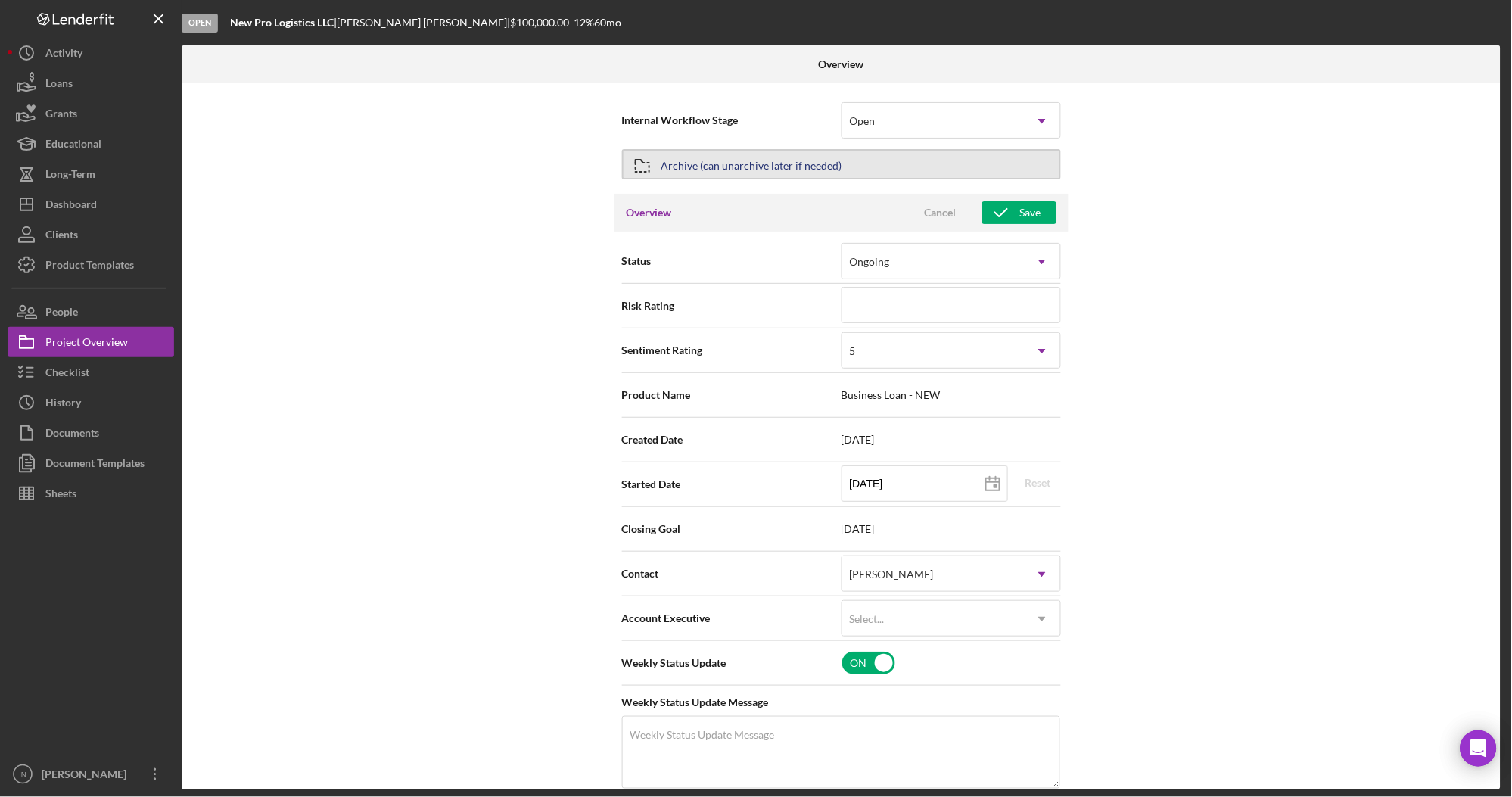
click at [732, 157] on div "Archive (can unarchive later if needed)" at bounding box center [752, 164] width 181 height 27
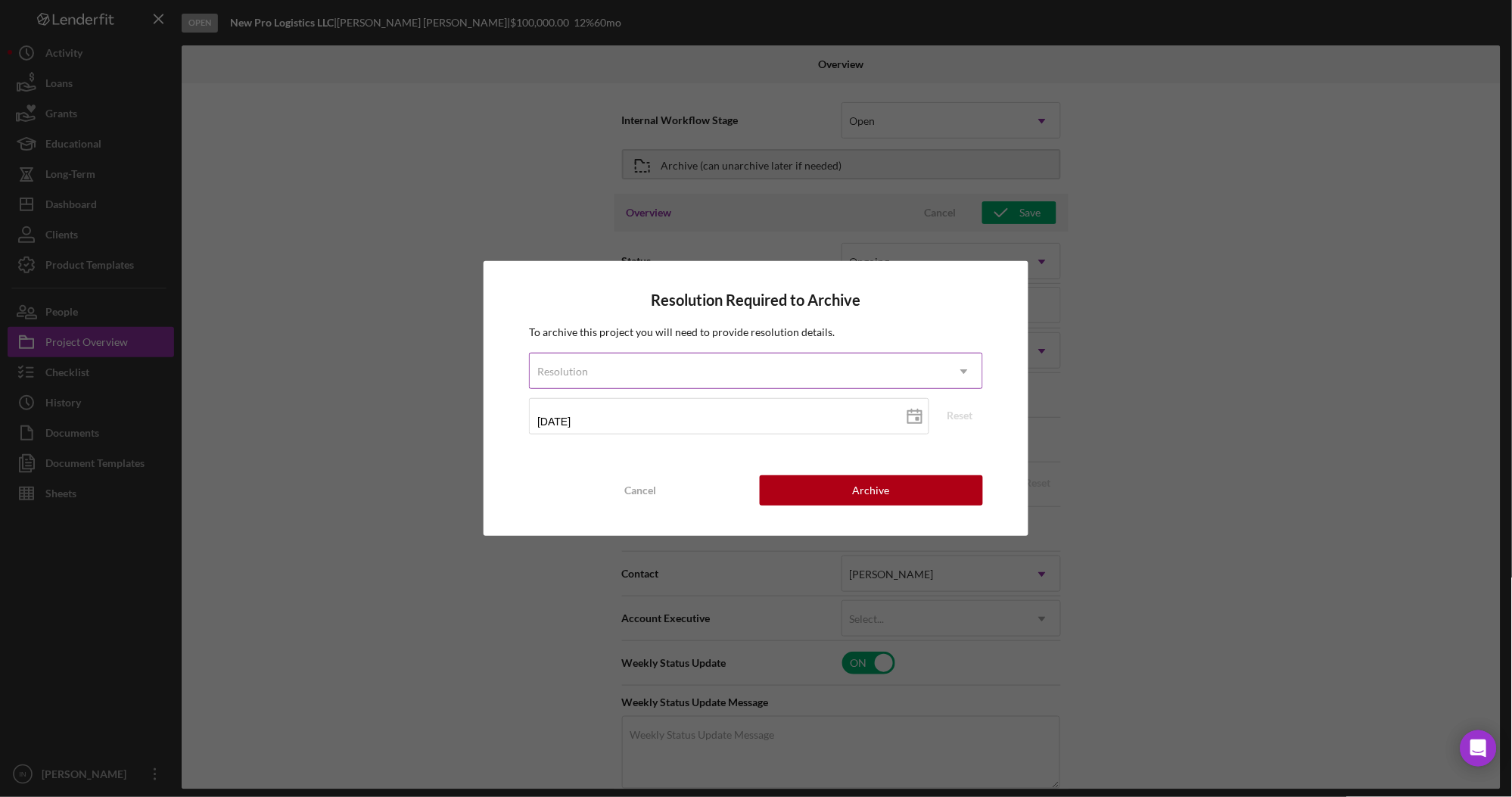
click at [679, 375] on div "Resolution" at bounding box center [737, 372] width 416 height 35
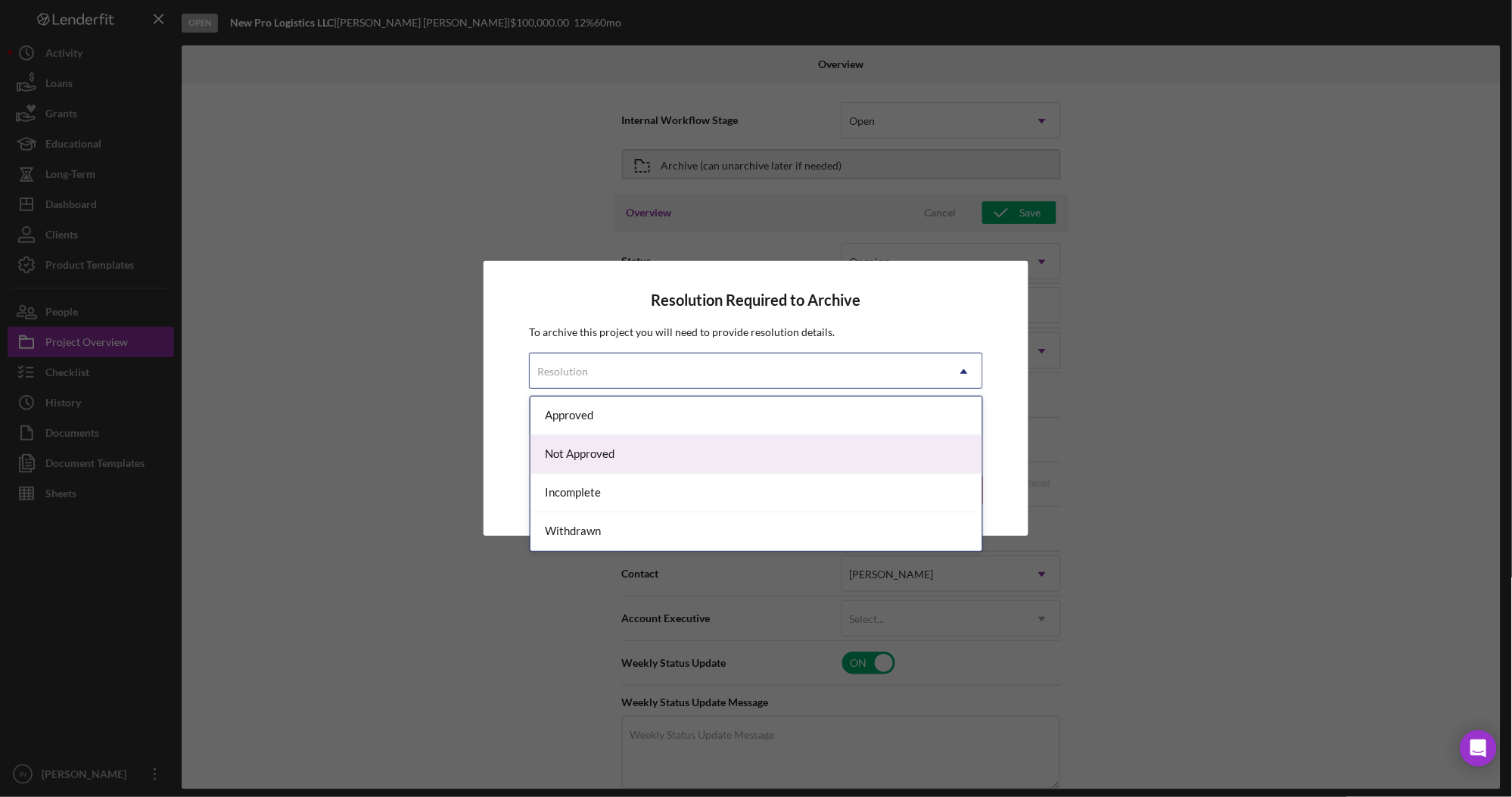
click at [595, 453] on div "Not Approved" at bounding box center [757, 455] width 453 height 39
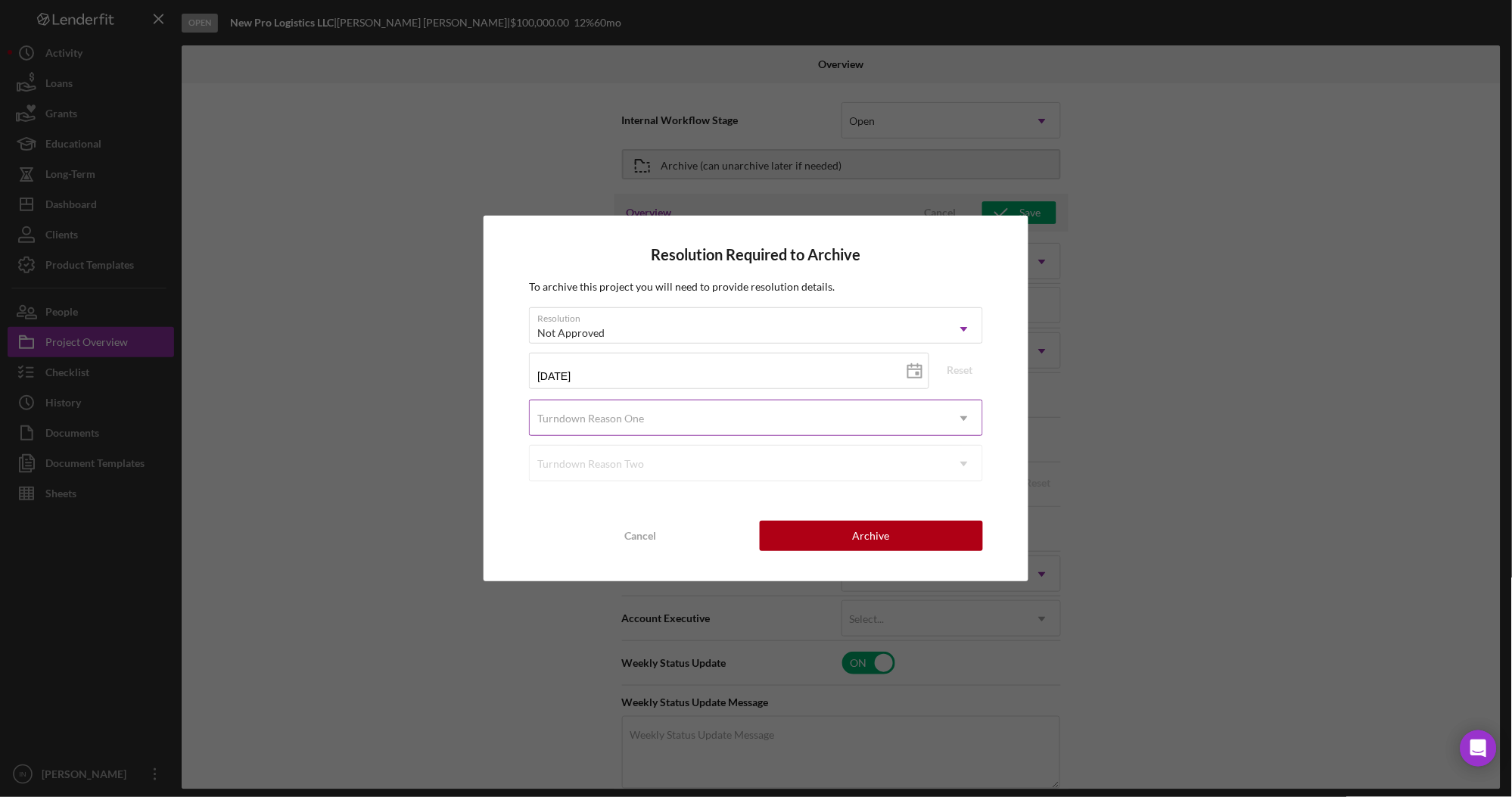
click at [629, 416] on div "Turndown Reason One" at bounding box center [590, 418] width 106 height 12
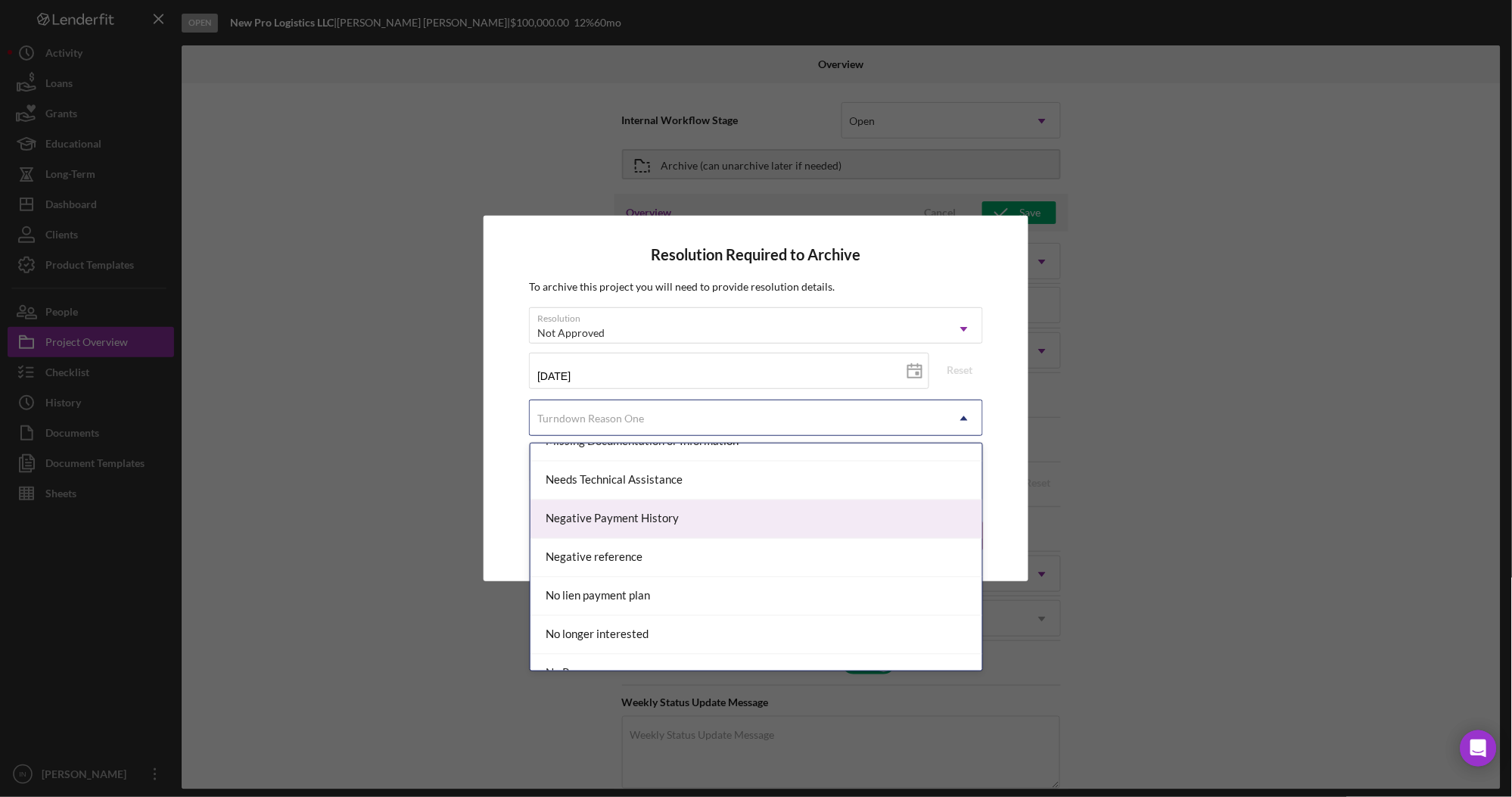
scroll to position [1109, 0]
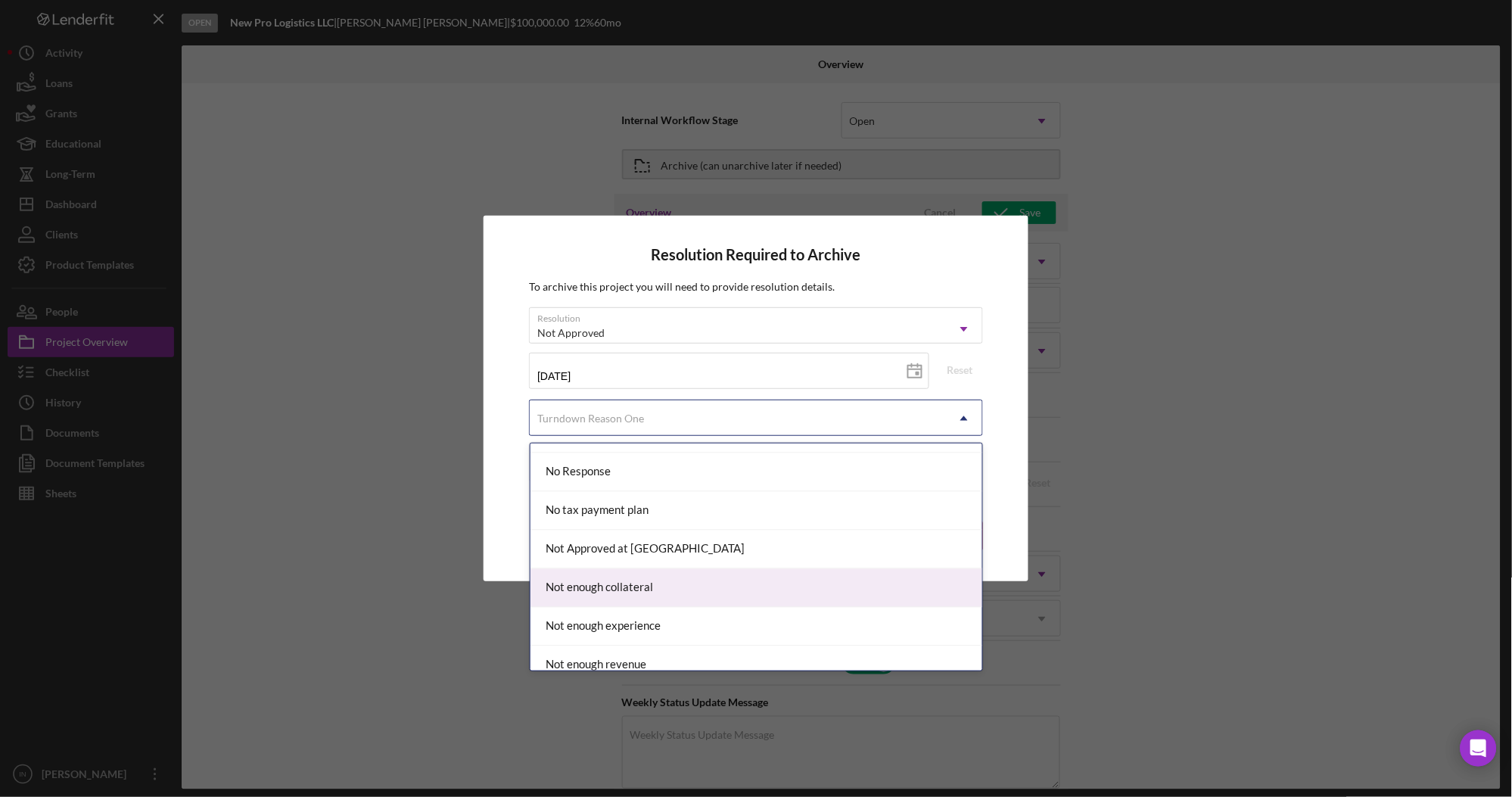
click at [646, 591] on div "Not enough collateral" at bounding box center [757, 588] width 453 height 39
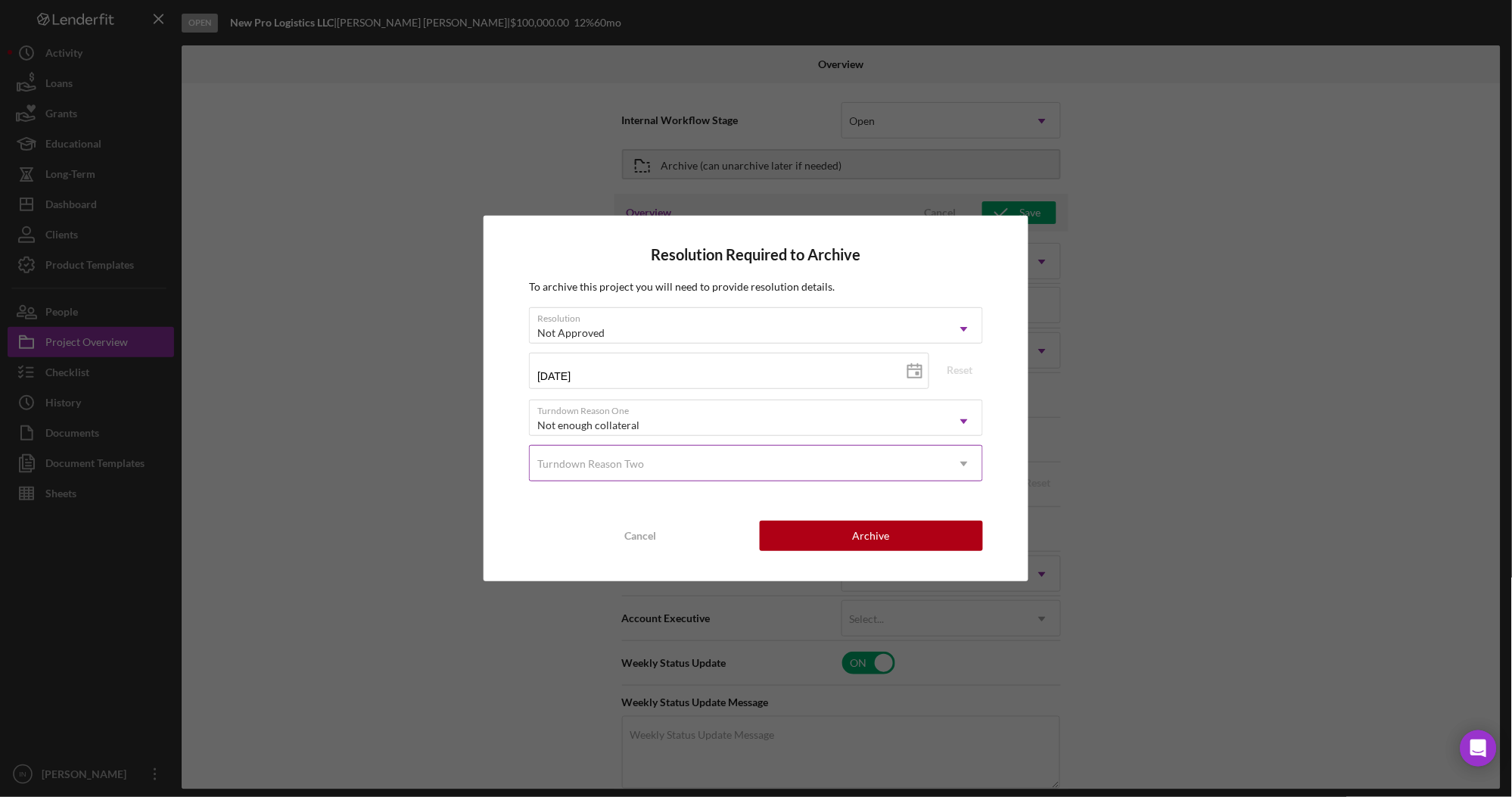
click at [727, 470] on div "Turndown Reason Two" at bounding box center [737, 464] width 416 height 35
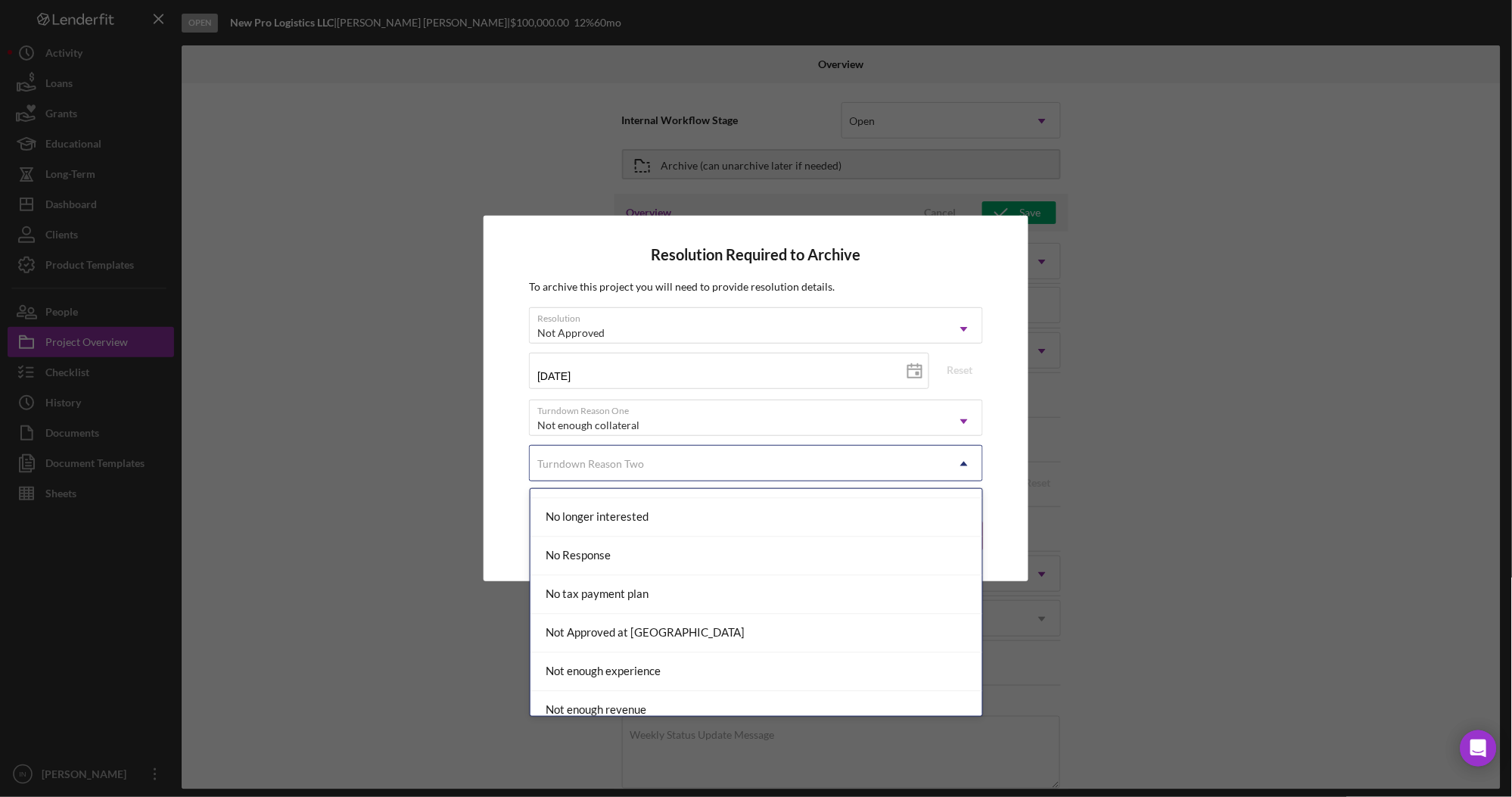
scroll to position [1311, 0]
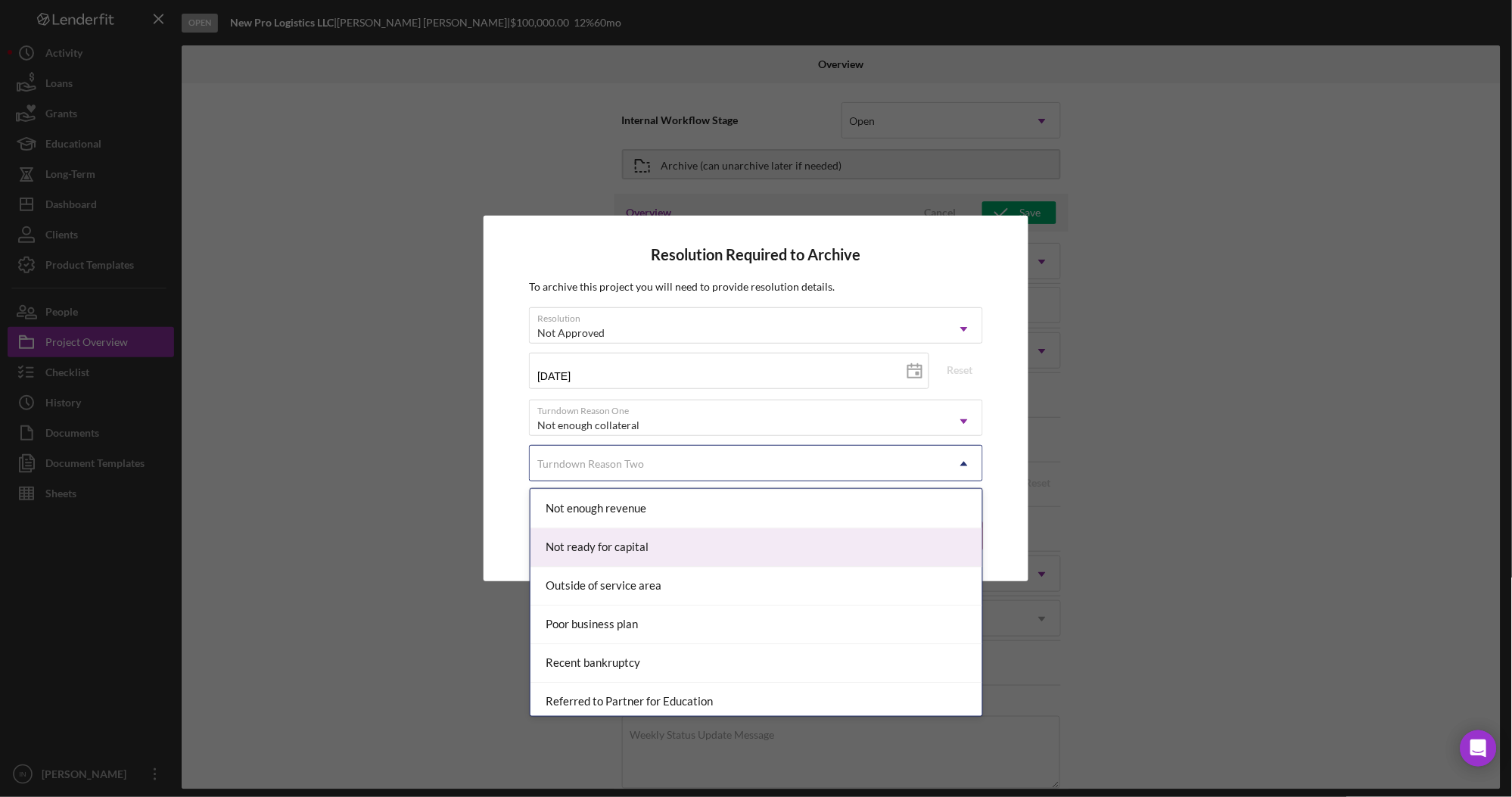
click at [671, 546] on div "Not ready for capital" at bounding box center [757, 547] width 453 height 39
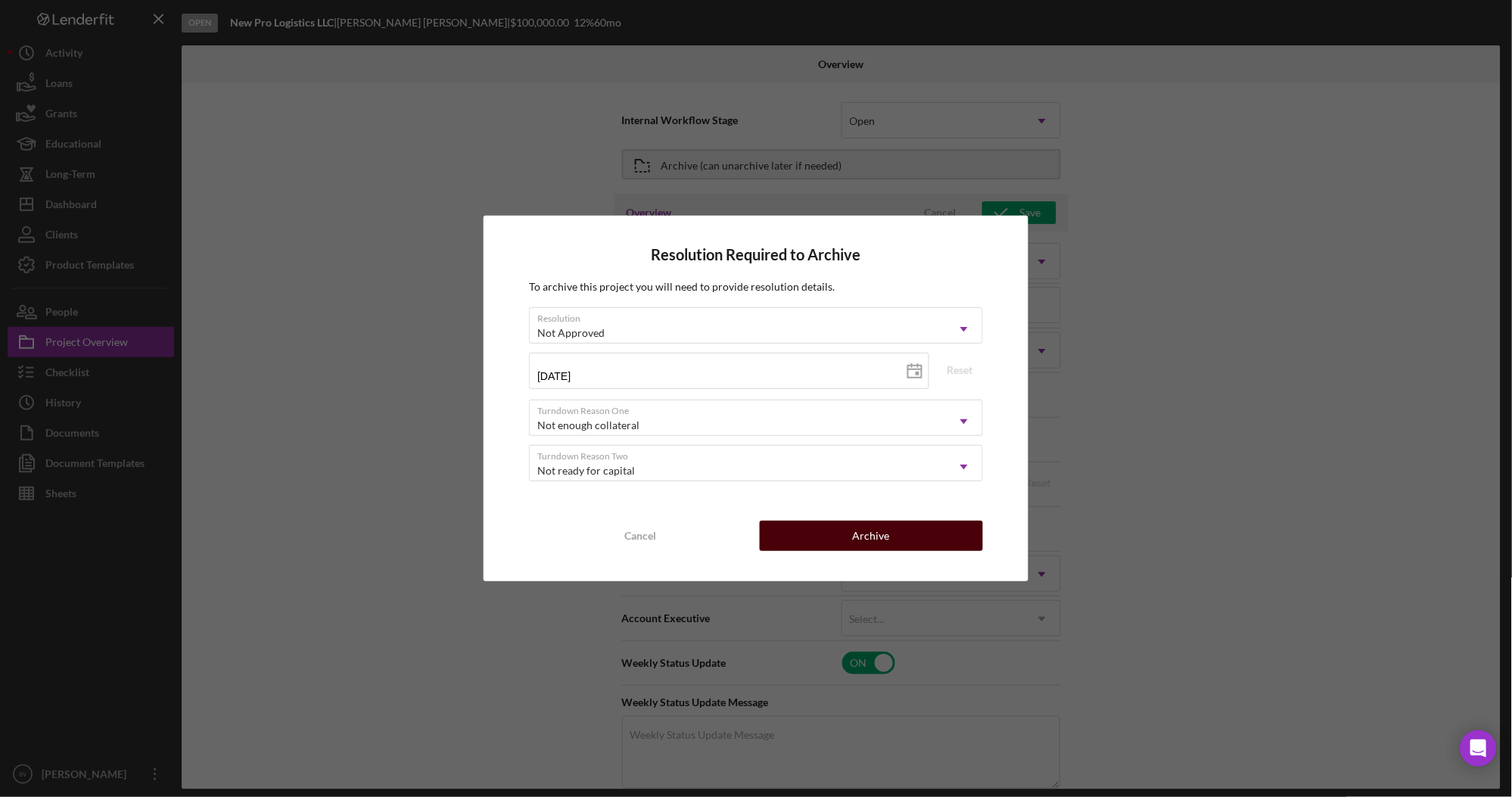
click at [829, 539] on button "Archive" at bounding box center [871, 536] width 223 height 30
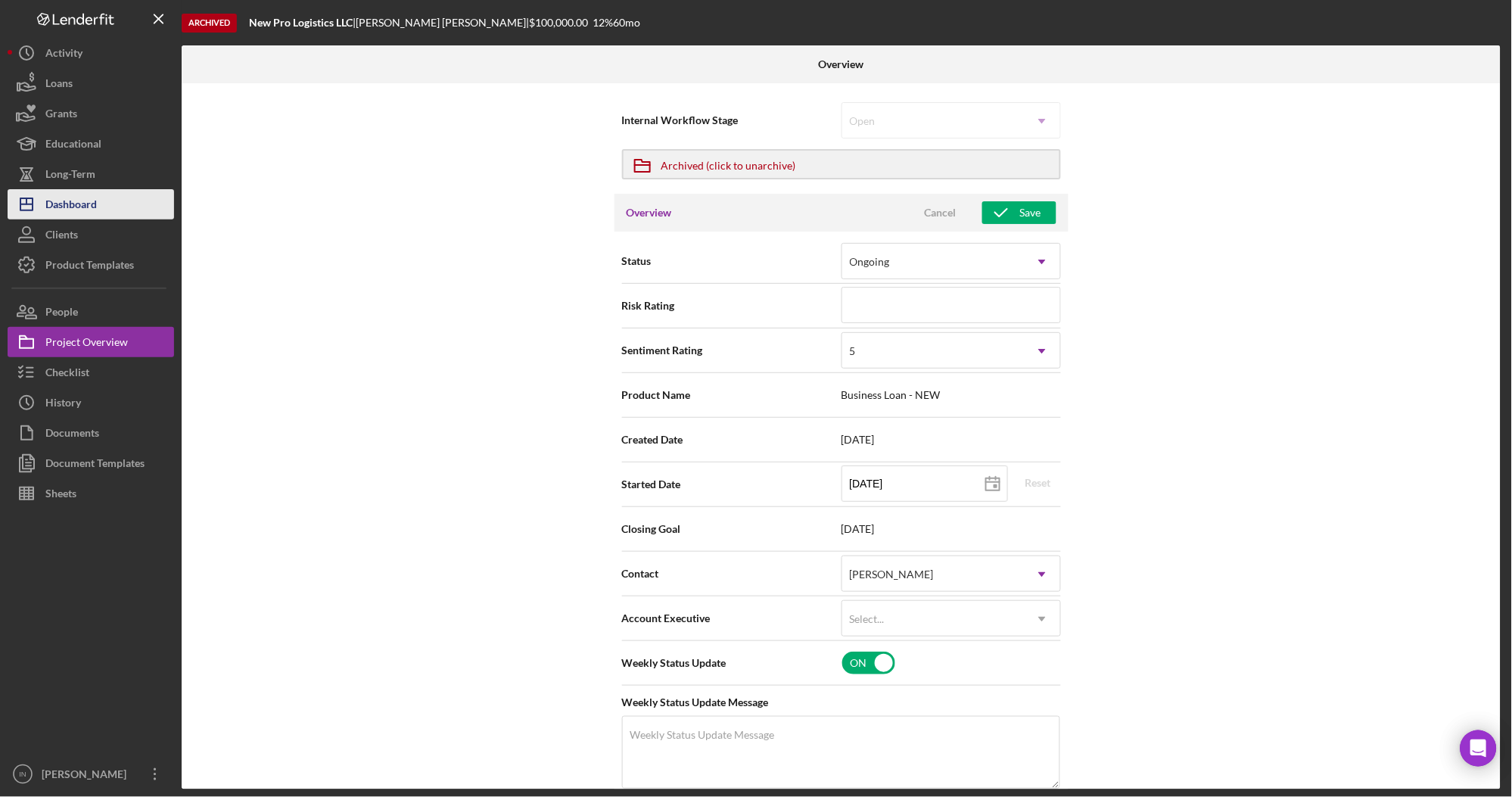
click at [103, 199] on button "Icon/Dashboard Dashboard" at bounding box center [91, 204] width 167 height 30
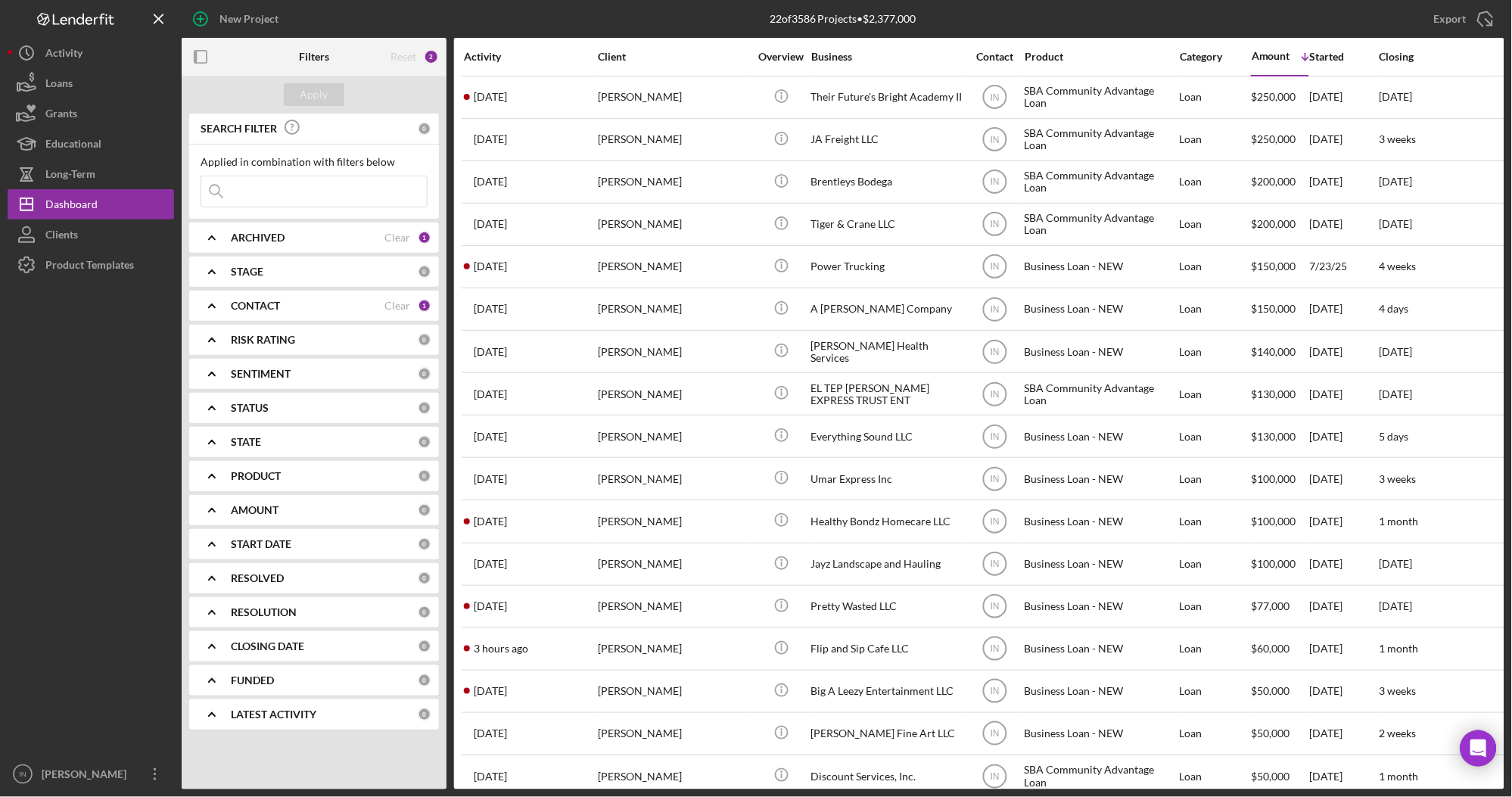
scroll to position [246, 0]
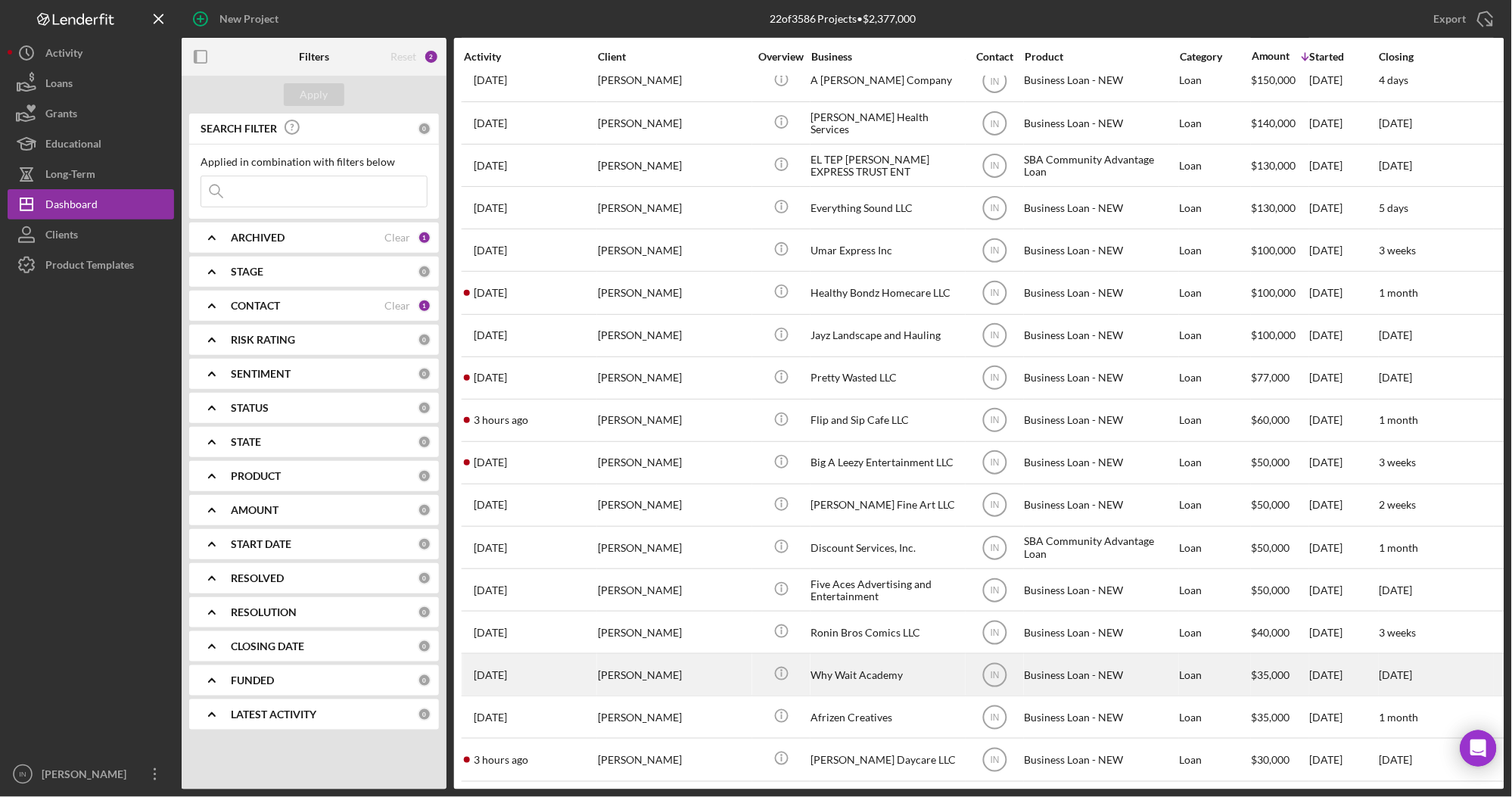
click at [874, 662] on div "Why Wait Academy" at bounding box center [887, 675] width 151 height 40
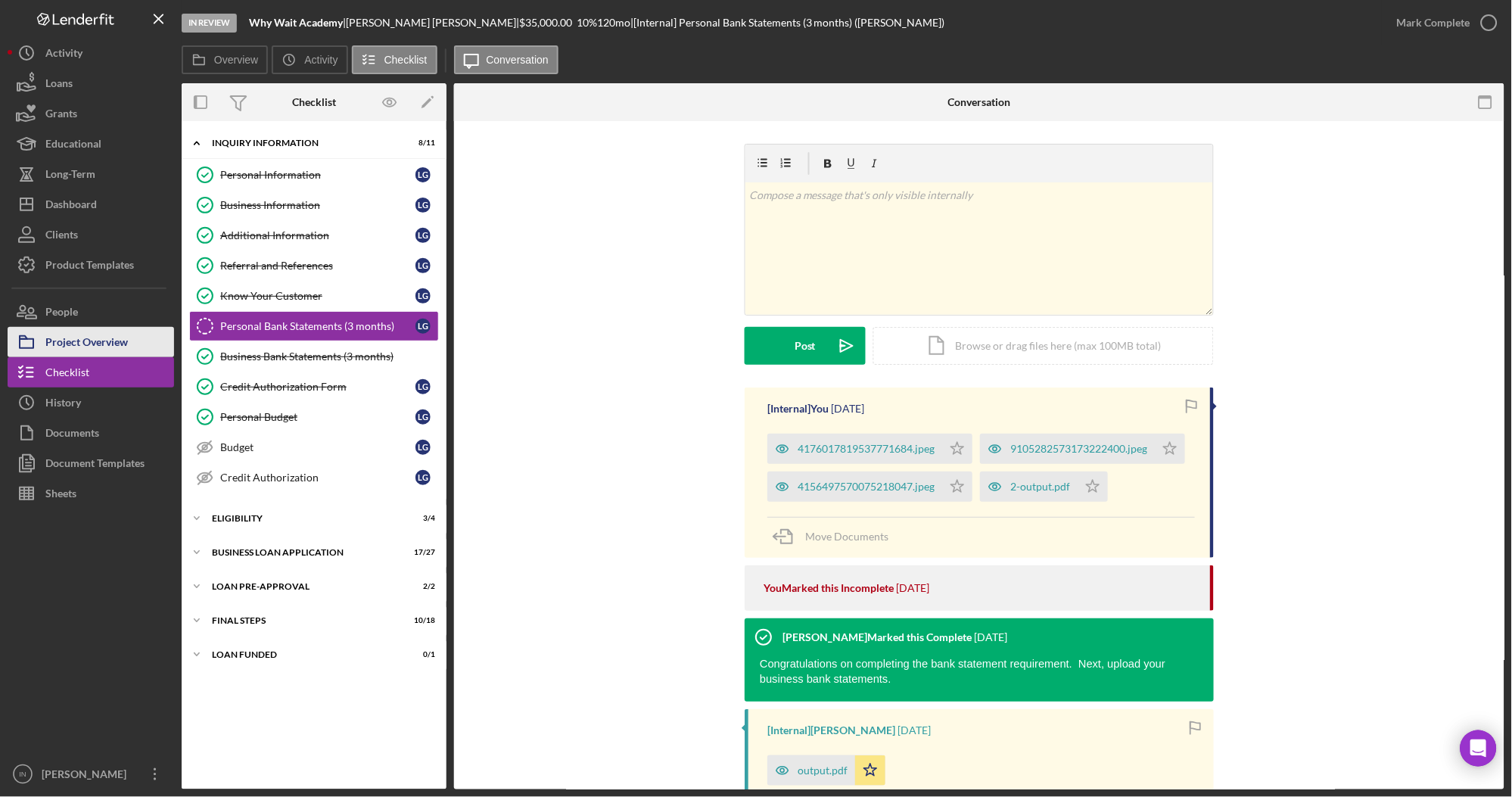
click at [85, 339] on div "Project Overview" at bounding box center [87, 343] width 83 height 34
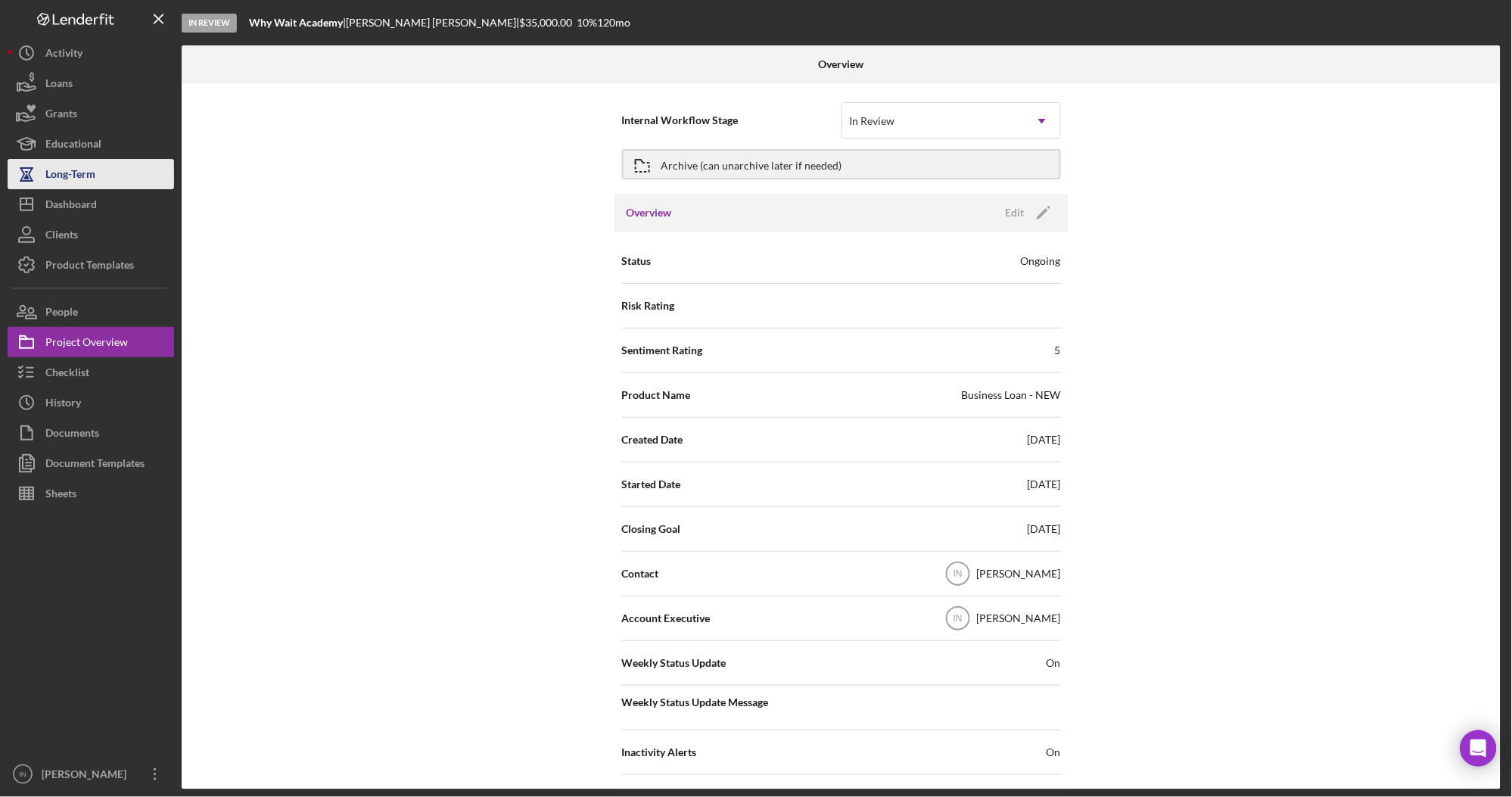
click at [100, 186] on button "Long-Term" at bounding box center [91, 174] width 167 height 30
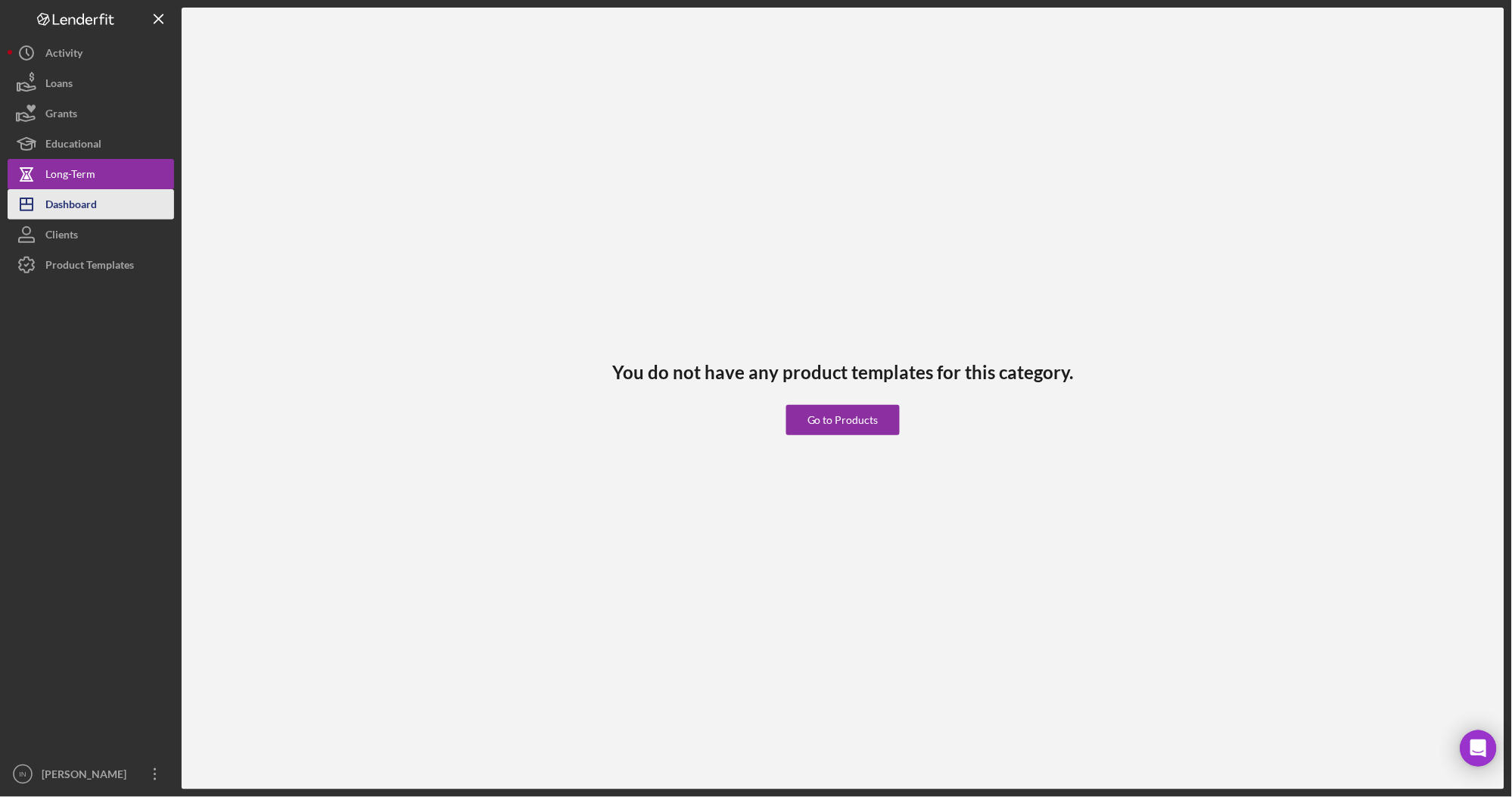
click at [89, 199] on div "Dashboard" at bounding box center [71, 206] width 52 height 34
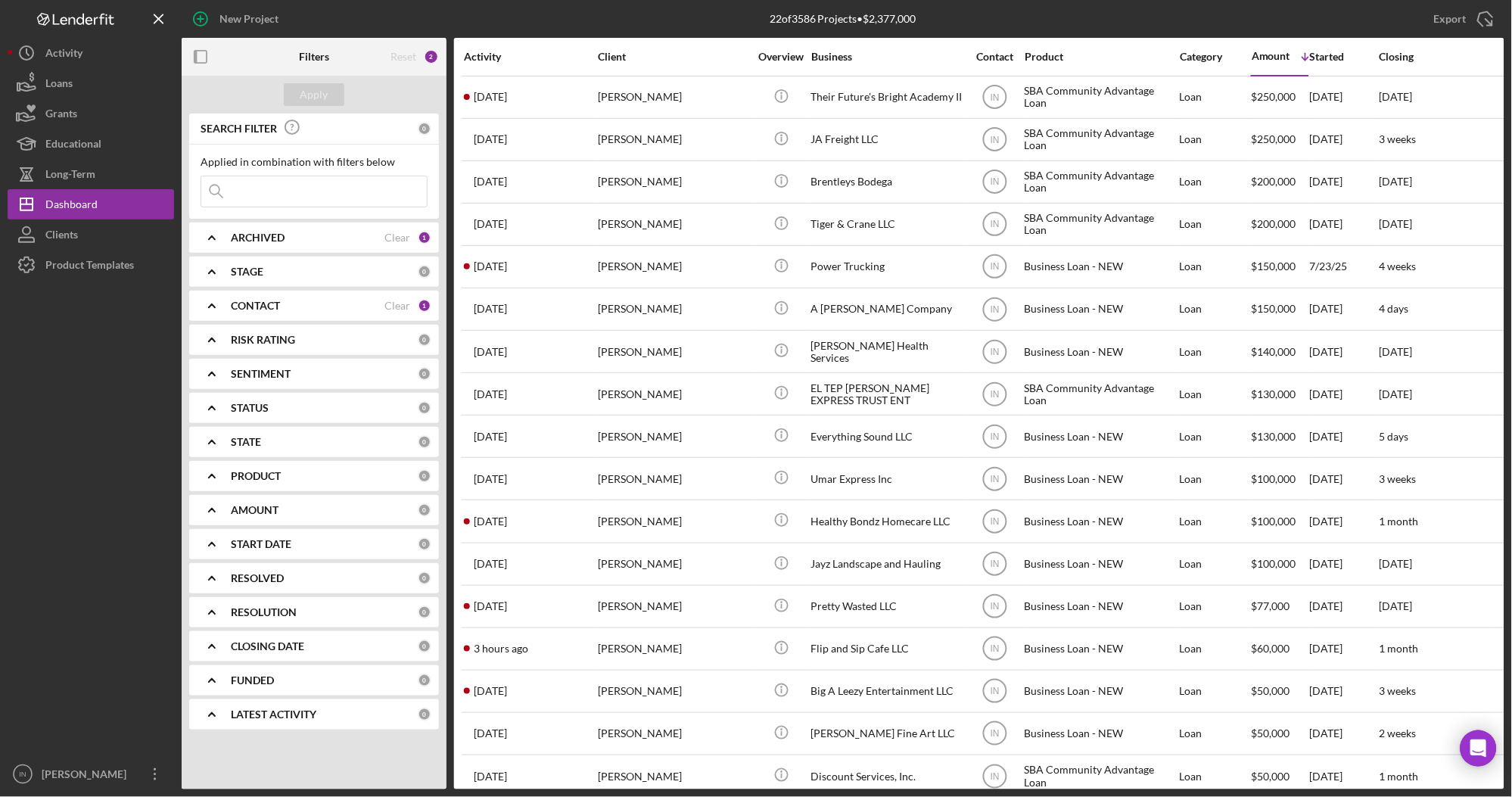
scroll to position [246, 0]
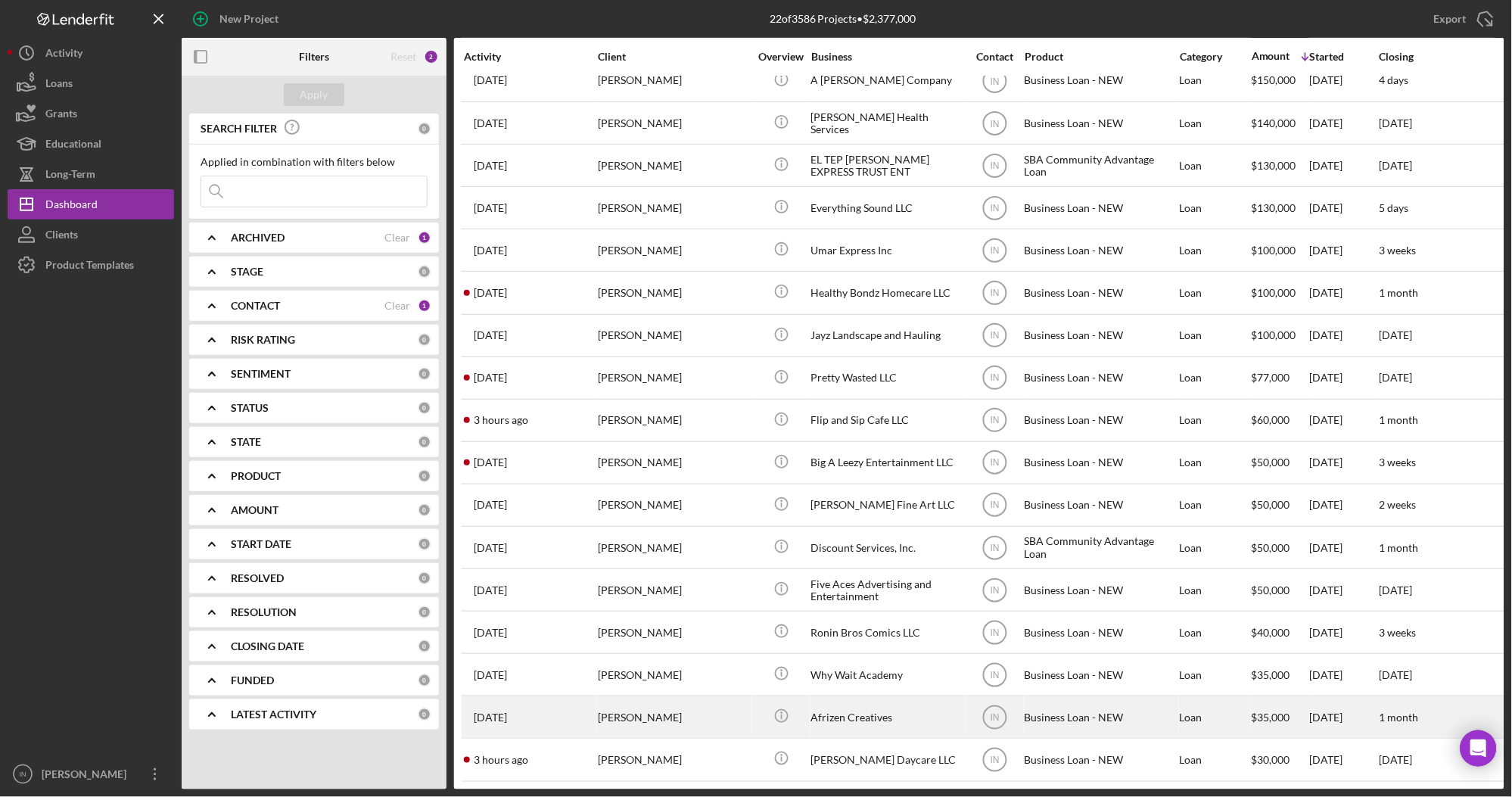
click at [692, 706] on div "[PERSON_NAME]" at bounding box center [673, 717] width 151 height 40
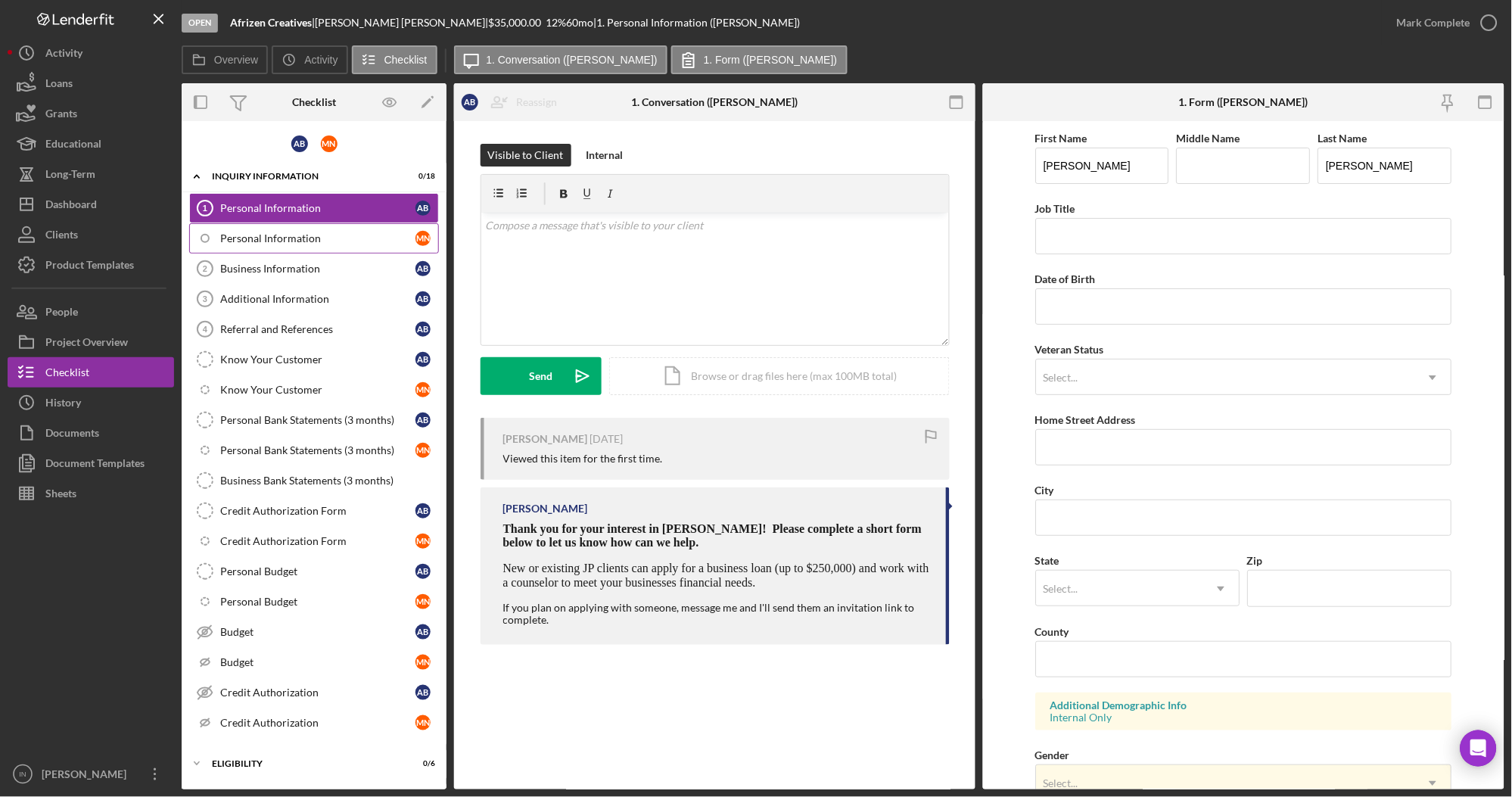
click at [325, 234] on div "Personal Information" at bounding box center [318, 238] width 195 height 12
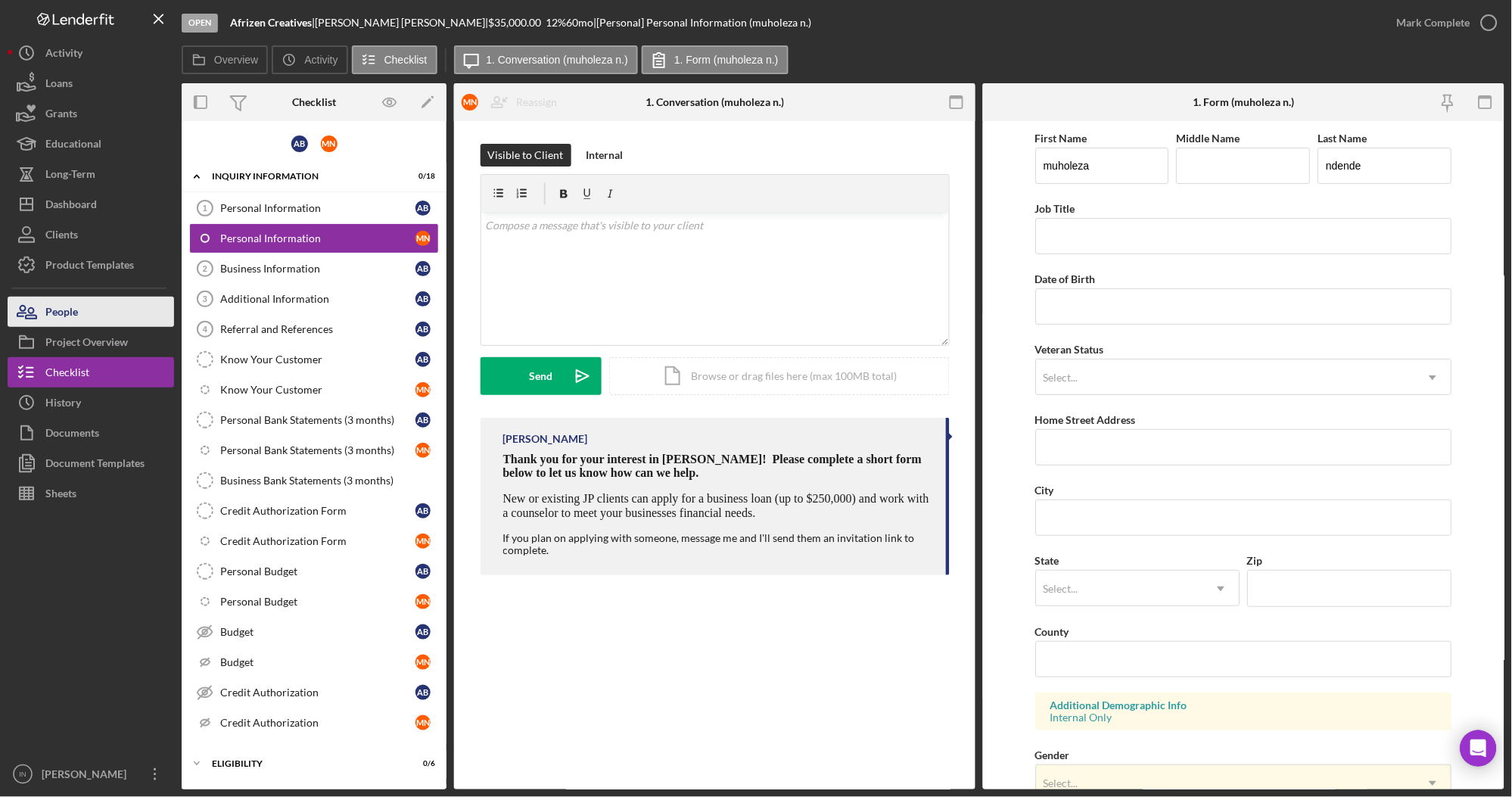
click at [95, 311] on button "People" at bounding box center [91, 311] width 167 height 30
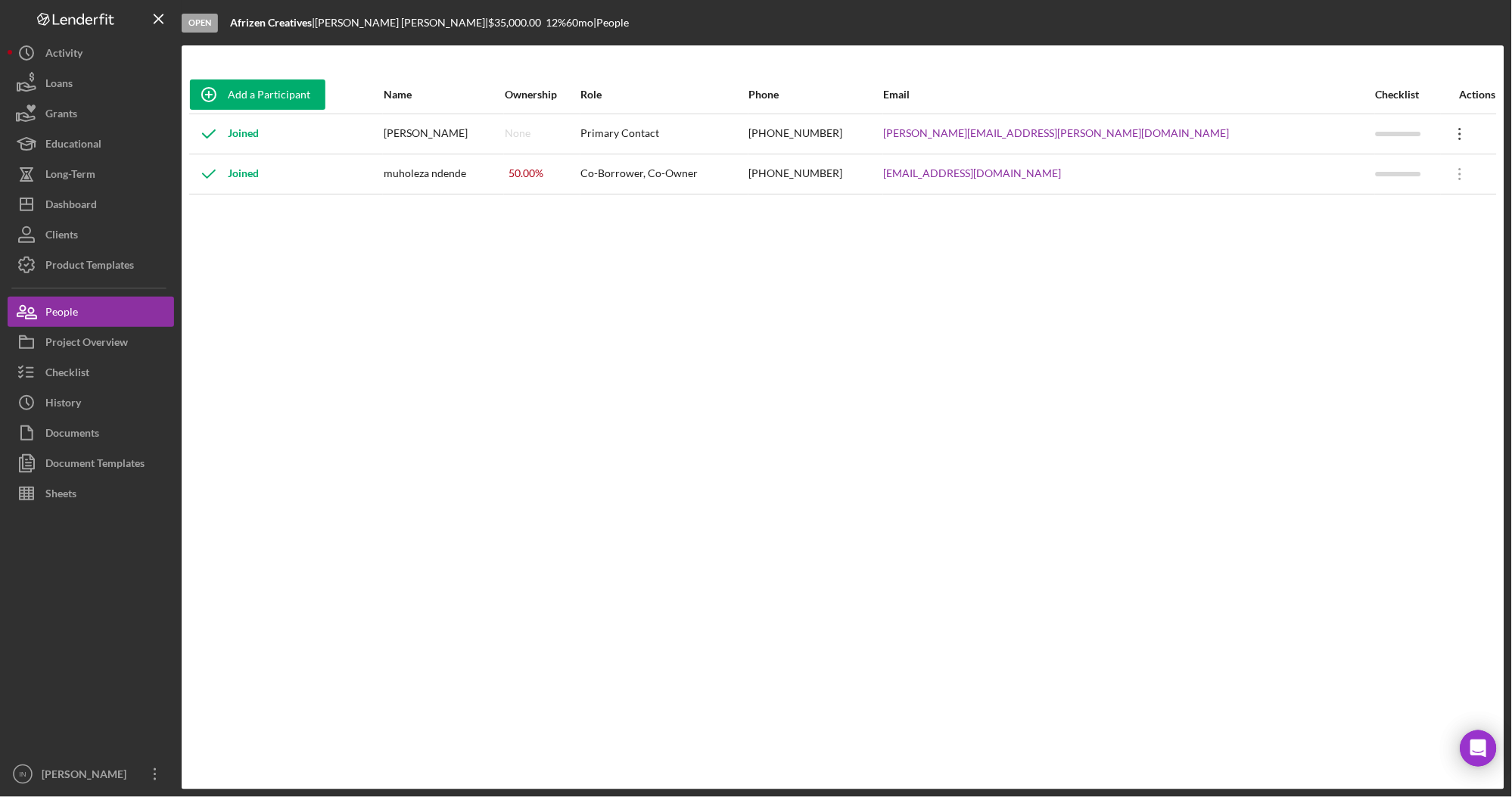
click at [1443, 132] on icon "Icon/Overflow" at bounding box center [1460, 134] width 38 height 38
click at [80, 212] on div "Dashboard" at bounding box center [71, 206] width 52 height 34
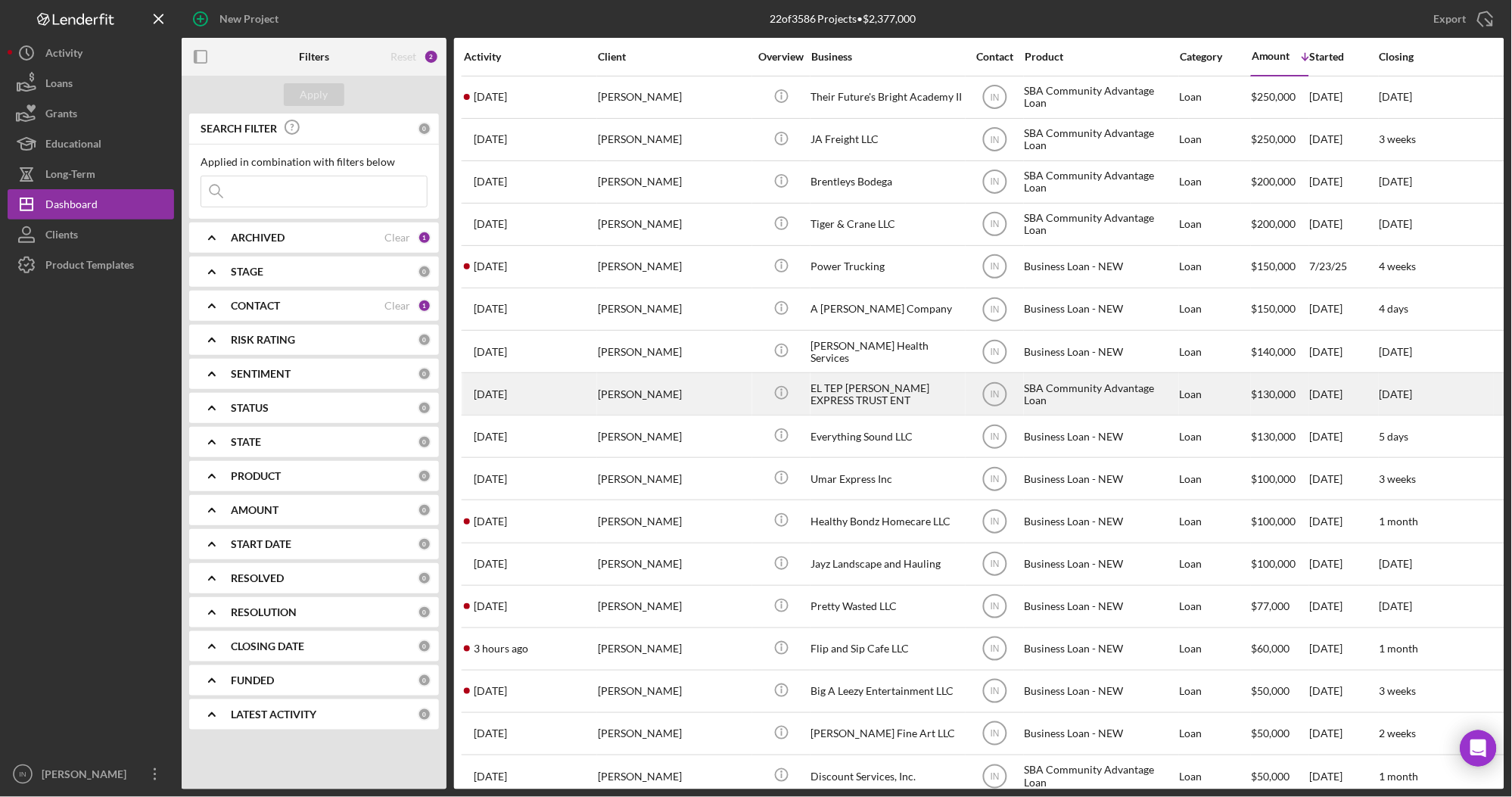
scroll to position [246, 0]
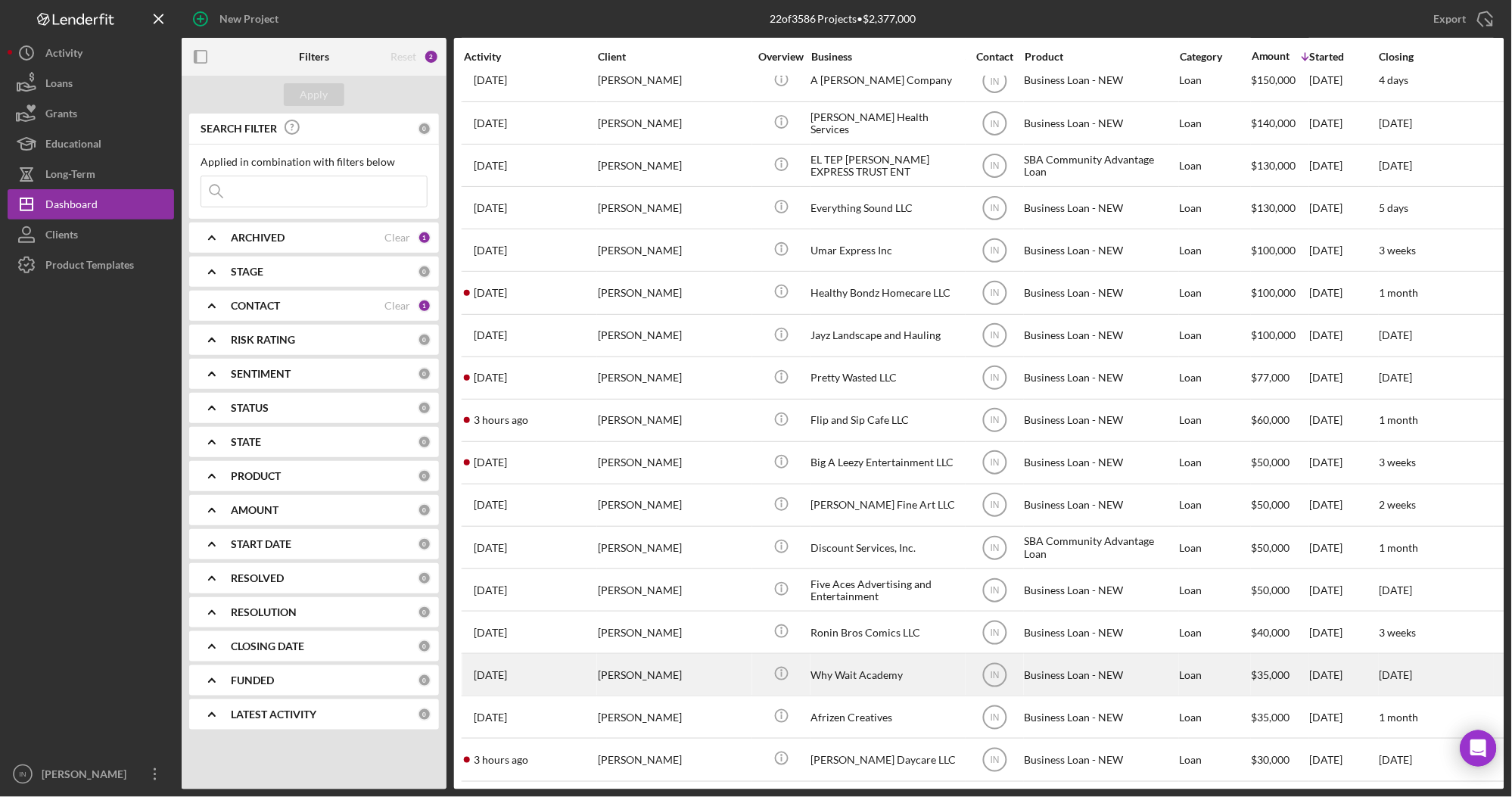
click at [662, 660] on div "[PERSON_NAME]" at bounding box center [673, 675] width 151 height 40
